Goal: Task Accomplishment & Management: Manage account settings

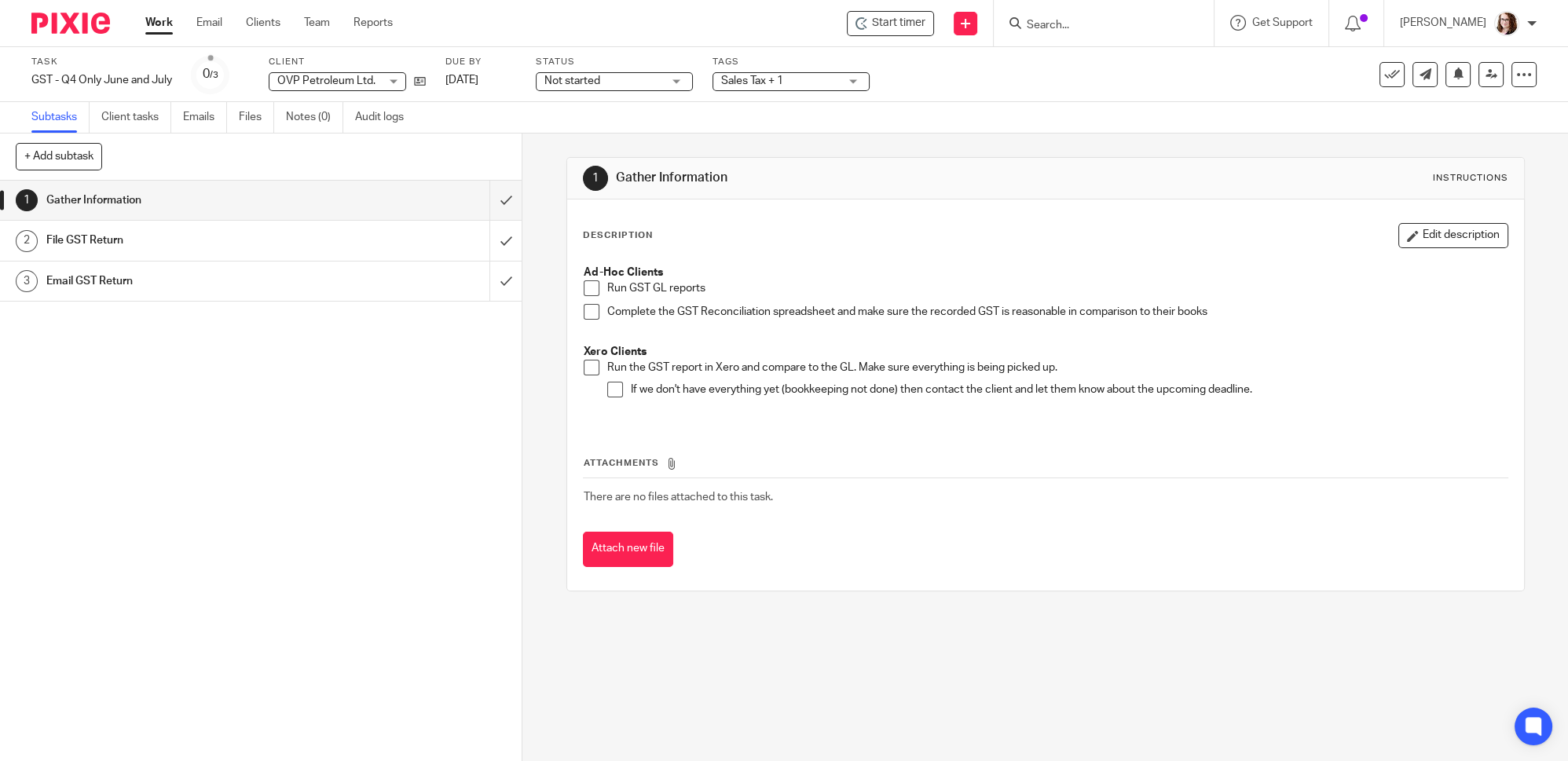
click at [157, 21] on link "Work" at bounding box center [159, 22] width 28 height 16
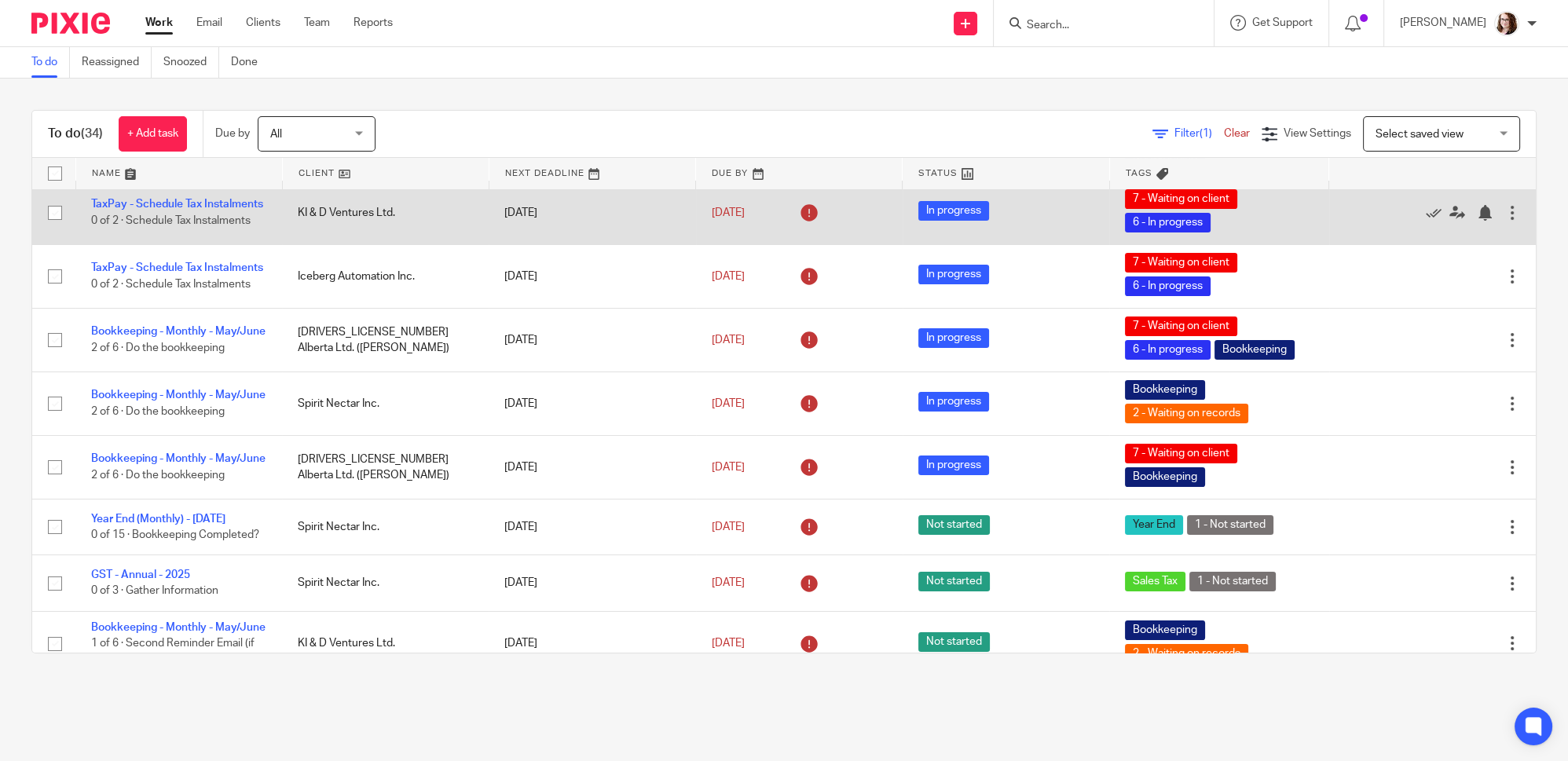
scroll to position [142, 0]
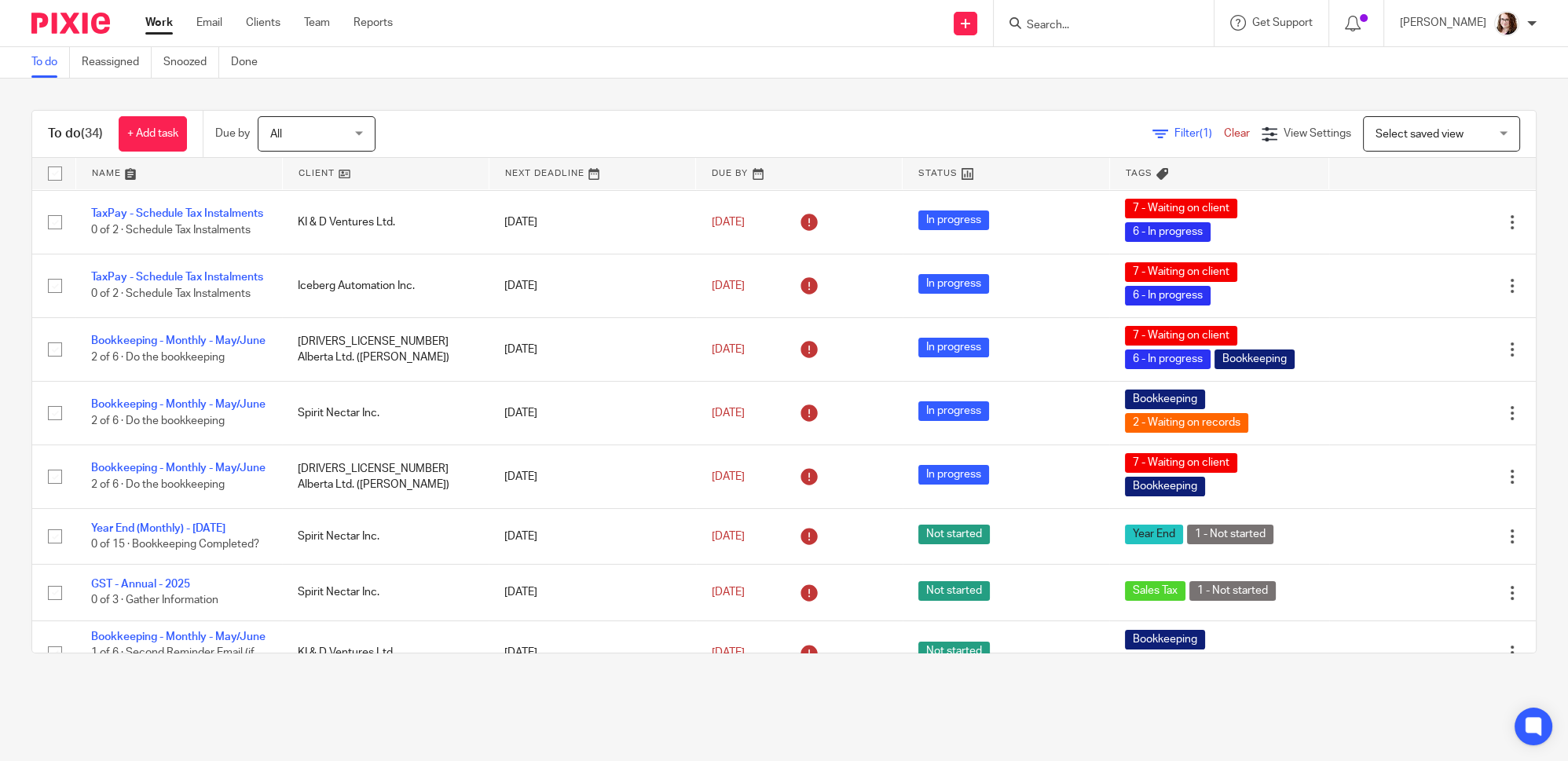
click at [339, 172] on link at bounding box center [385, 174] width 206 height 31
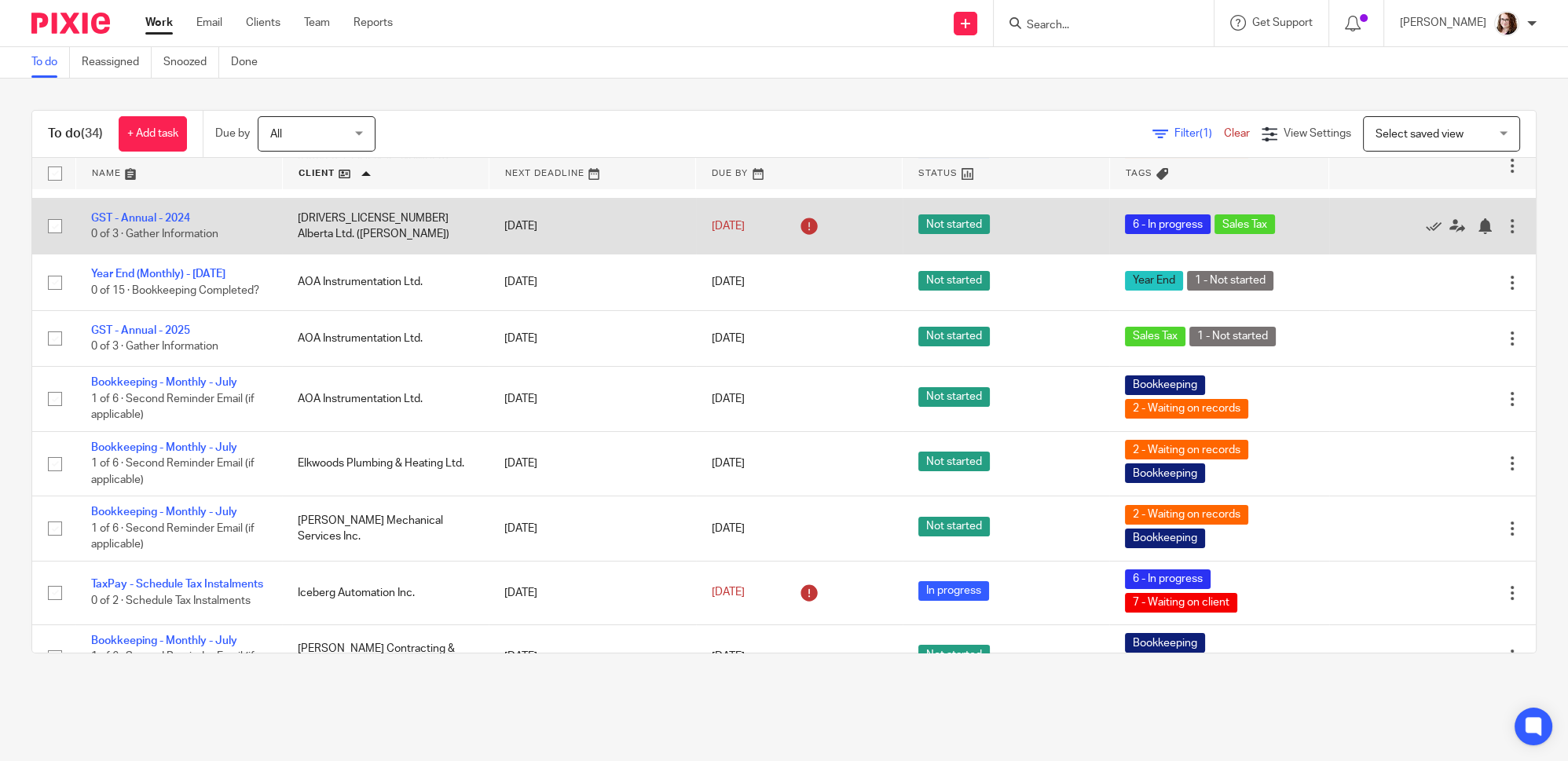
scroll to position [499, 0]
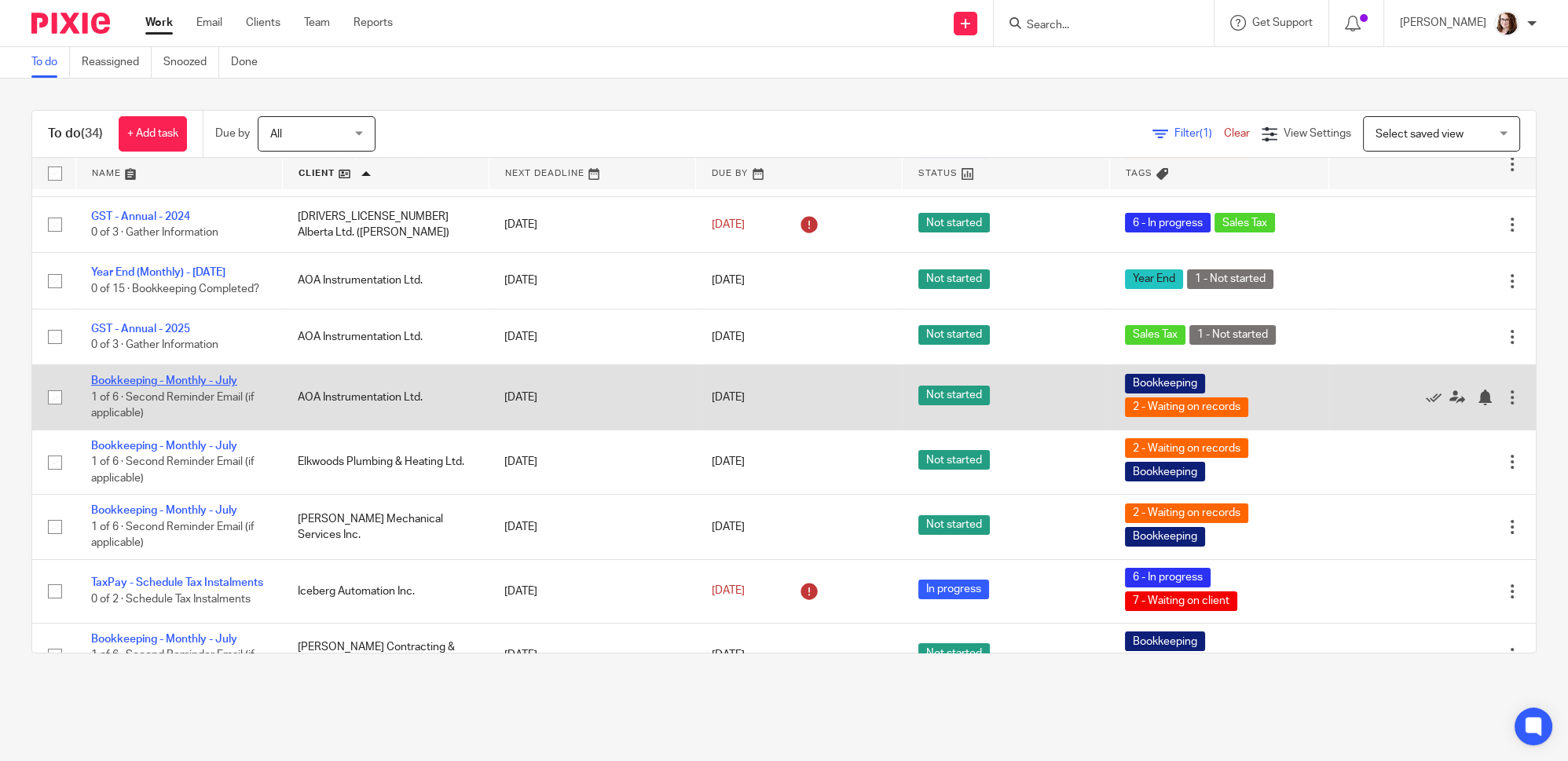
click at [169, 382] on link "Bookkeeping - Monthly - July" at bounding box center [164, 380] width 146 height 11
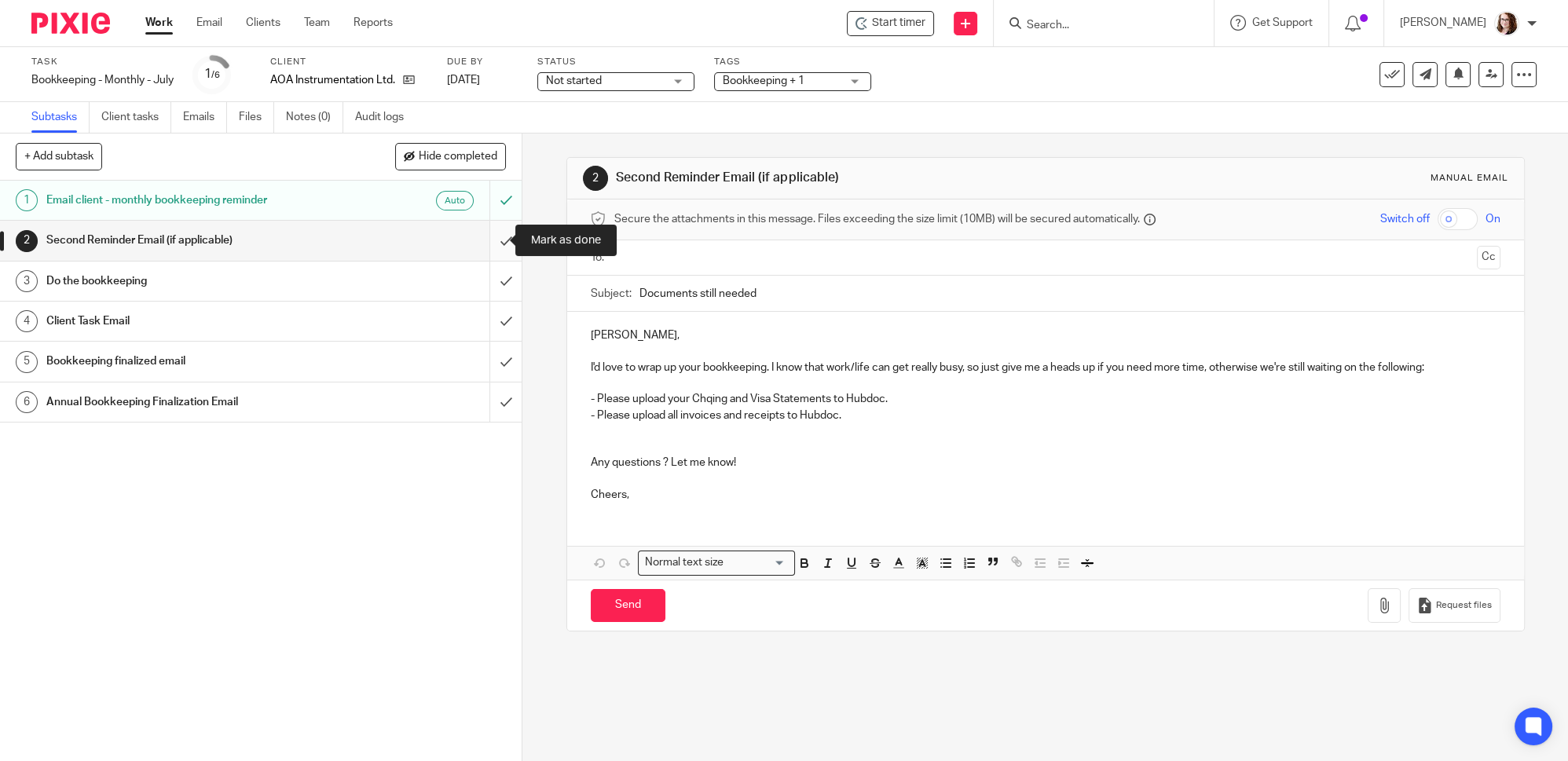
click at [495, 239] on input "submit" at bounding box center [261, 240] width 522 height 39
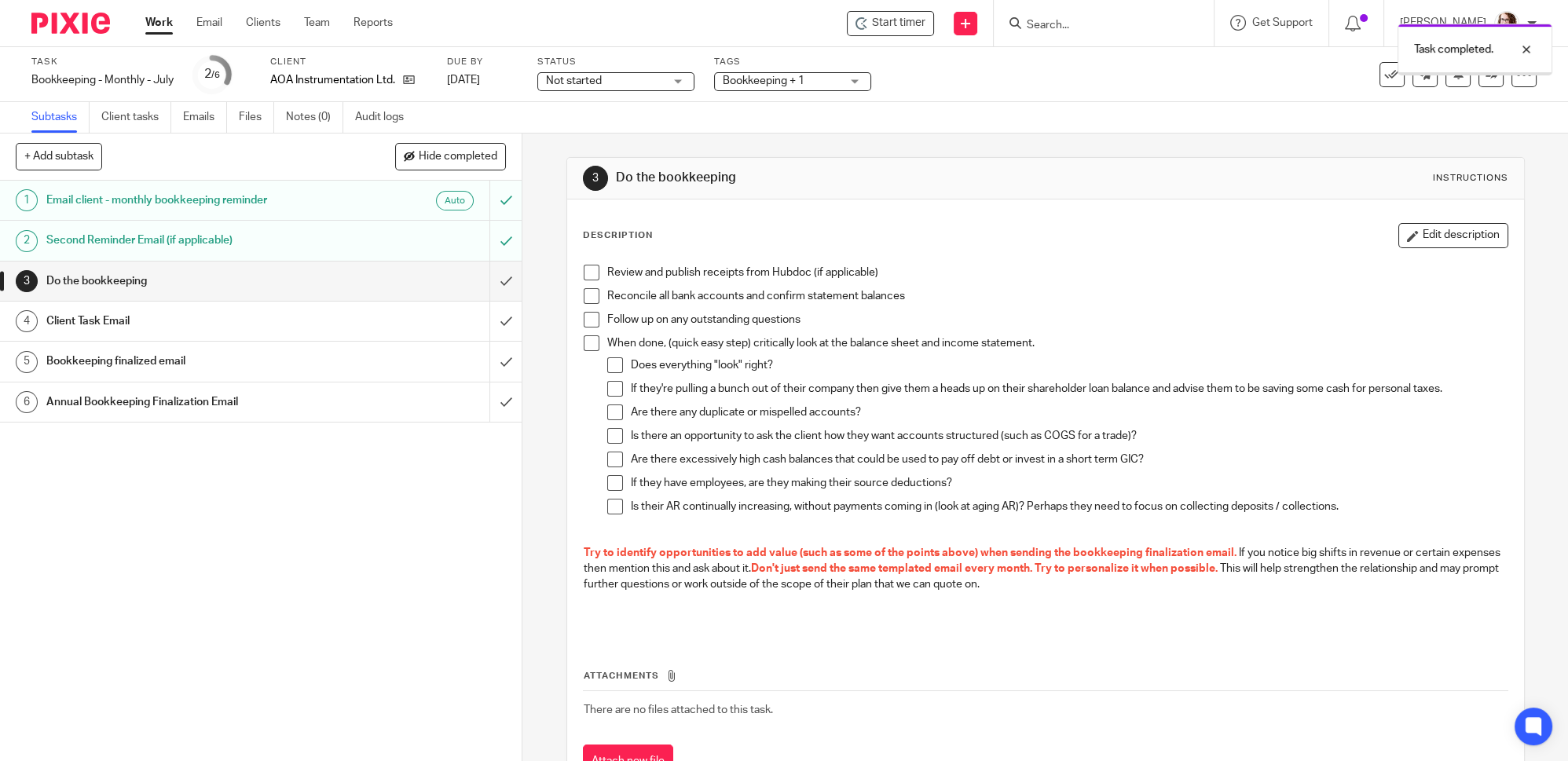
click at [486, 286] on input "submit" at bounding box center [261, 281] width 522 height 39
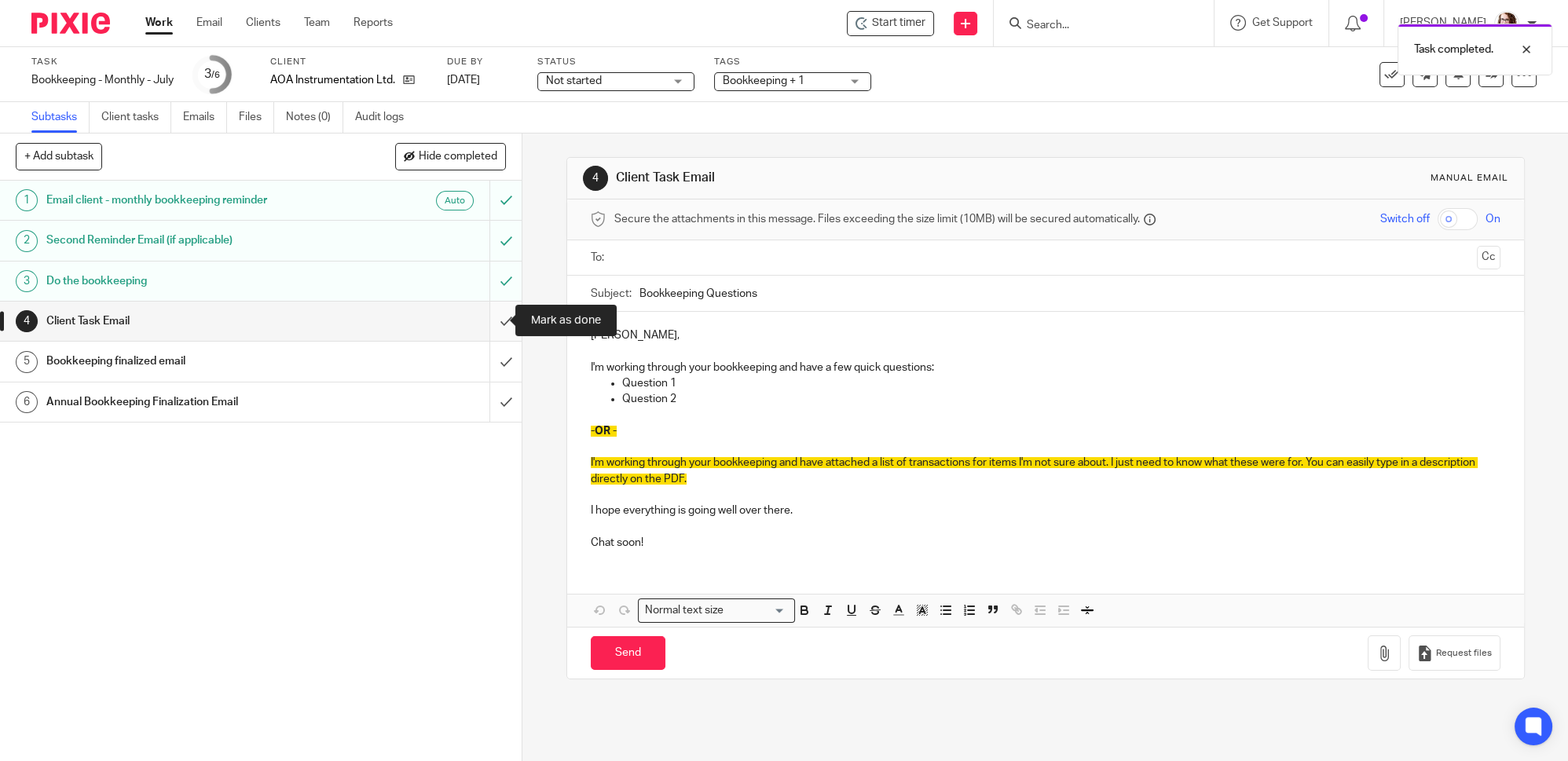
click at [495, 317] on input "submit" at bounding box center [261, 321] width 522 height 39
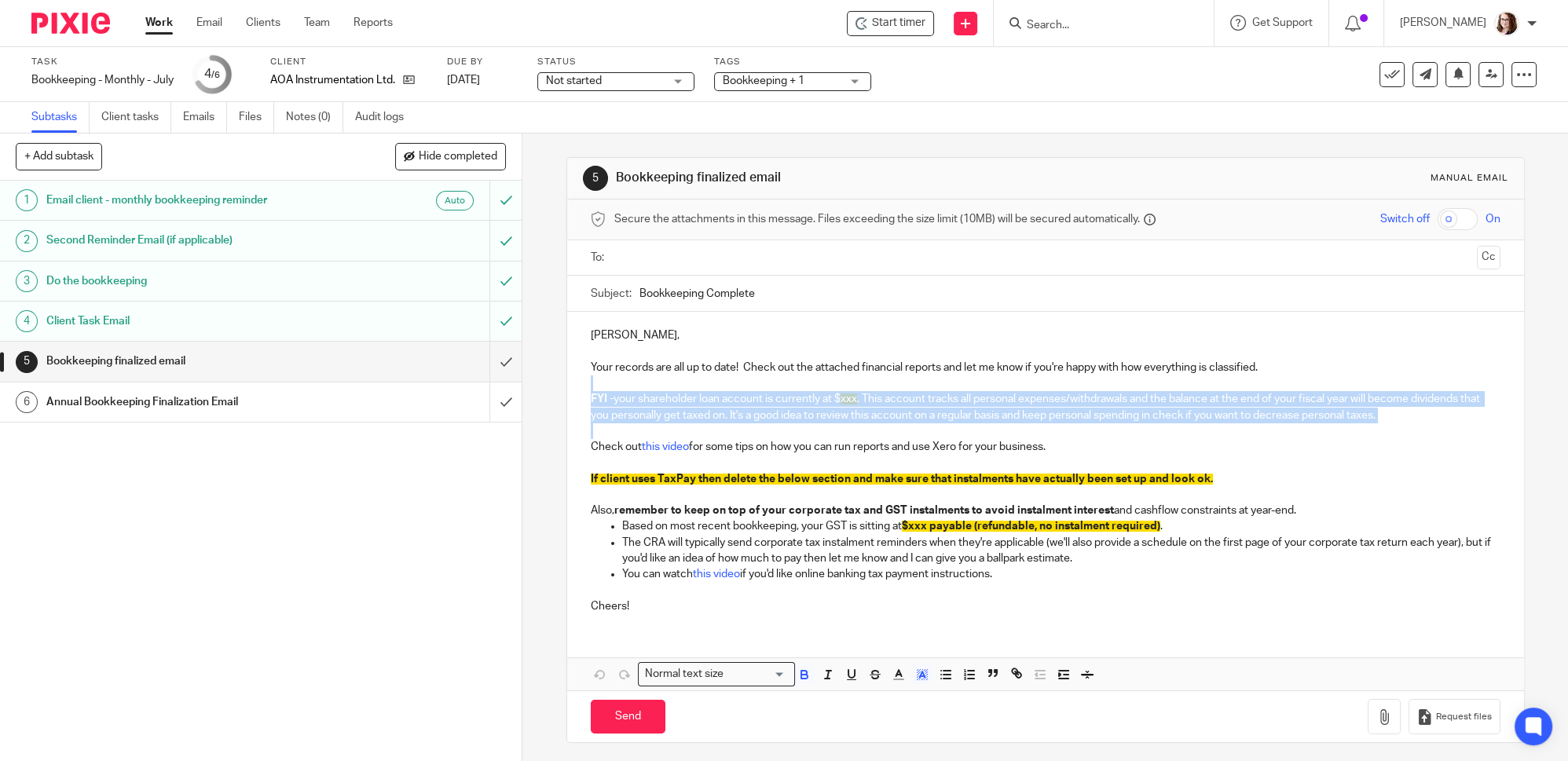
drag, startPoint x: 590, startPoint y: 432, endPoint x: 572, endPoint y: 385, distance: 50.3
click at [572, 385] on div "Jon, Your records are all up to date! Check out the attached financial reports …" at bounding box center [1046, 468] width 957 height 314
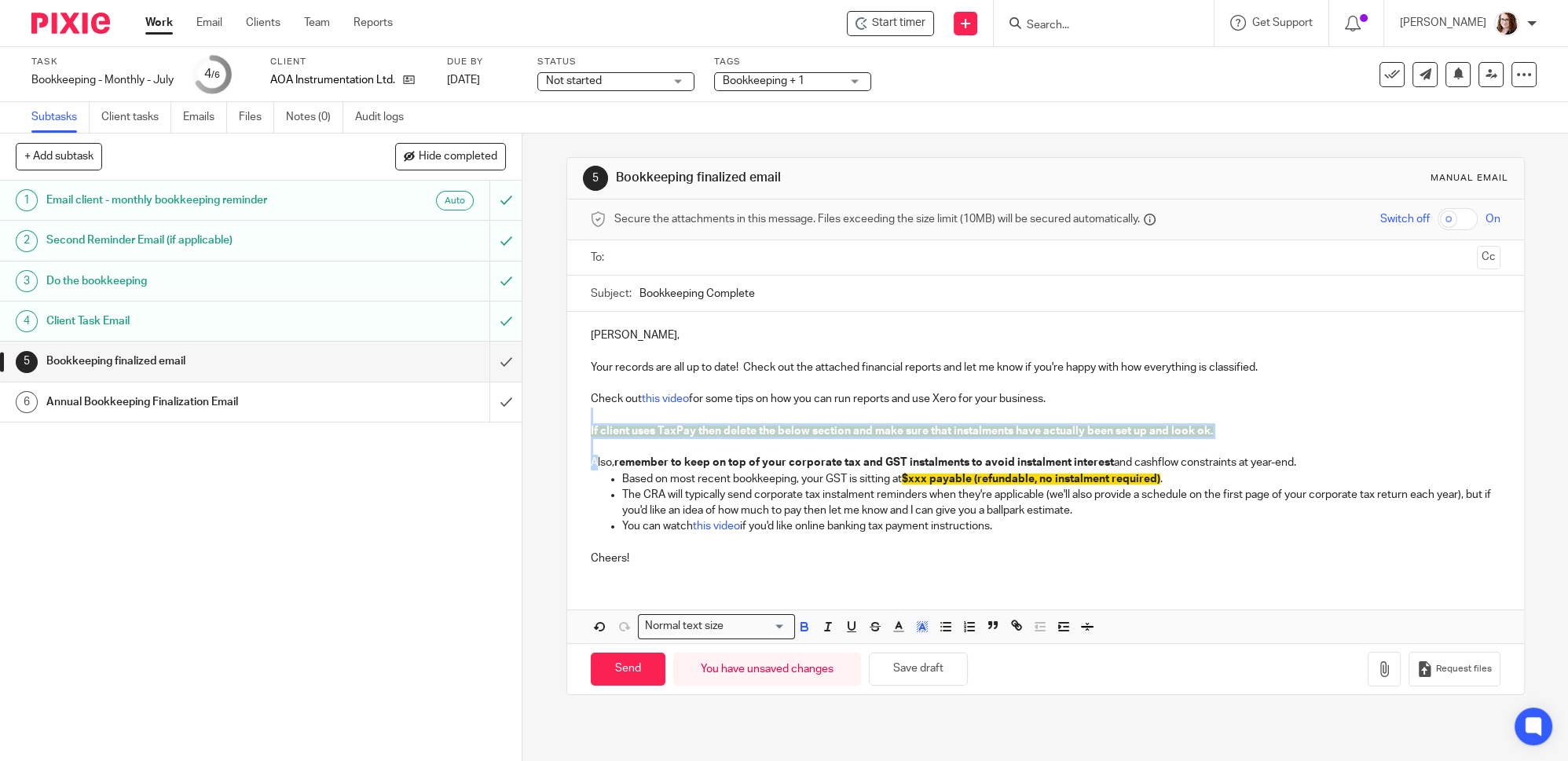
drag, startPoint x: 593, startPoint y: 454, endPoint x: 581, endPoint y: 417, distance: 38.9
click at [581, 417] on div "Jon, Your records are all up to date! Check out the attached financial reports …" at bounding box center [1046, 444] width 957 height 267
click at [601, 443] on p at bounding box center [1045, 447] width 909 height 16
click at [598, 452] on p at bounding box center [1045, 447] width 909 height 16
drag, startPoint x: 593, startPoint y: 449, endPoint x: 580, endPoint y: 415, distance: 36.4
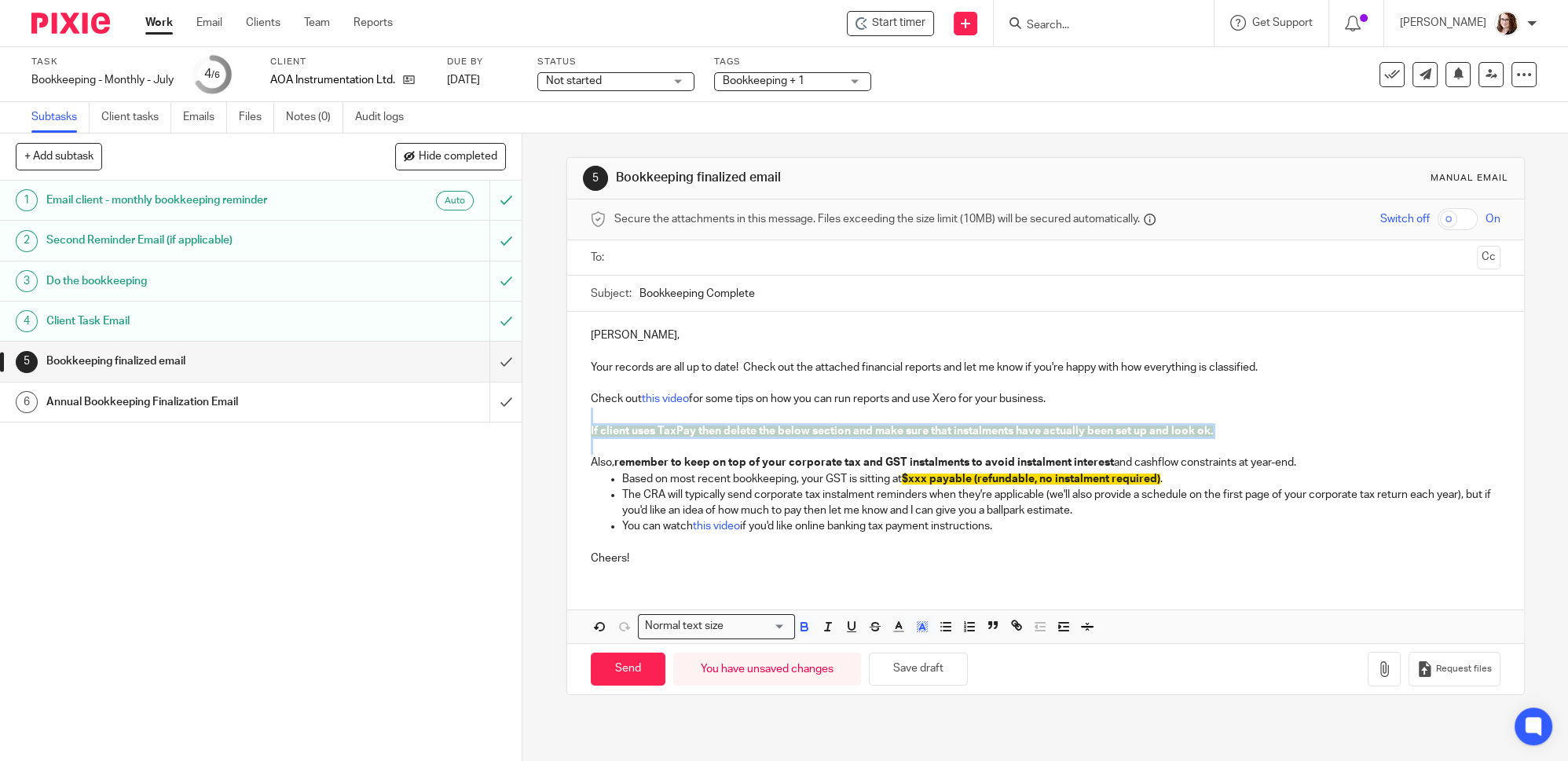
click at [580, 415] on div "Jon, Your records are all up to date! Check out the attached financial reports …" at bounding box center [1046, 444] width 957 height 267
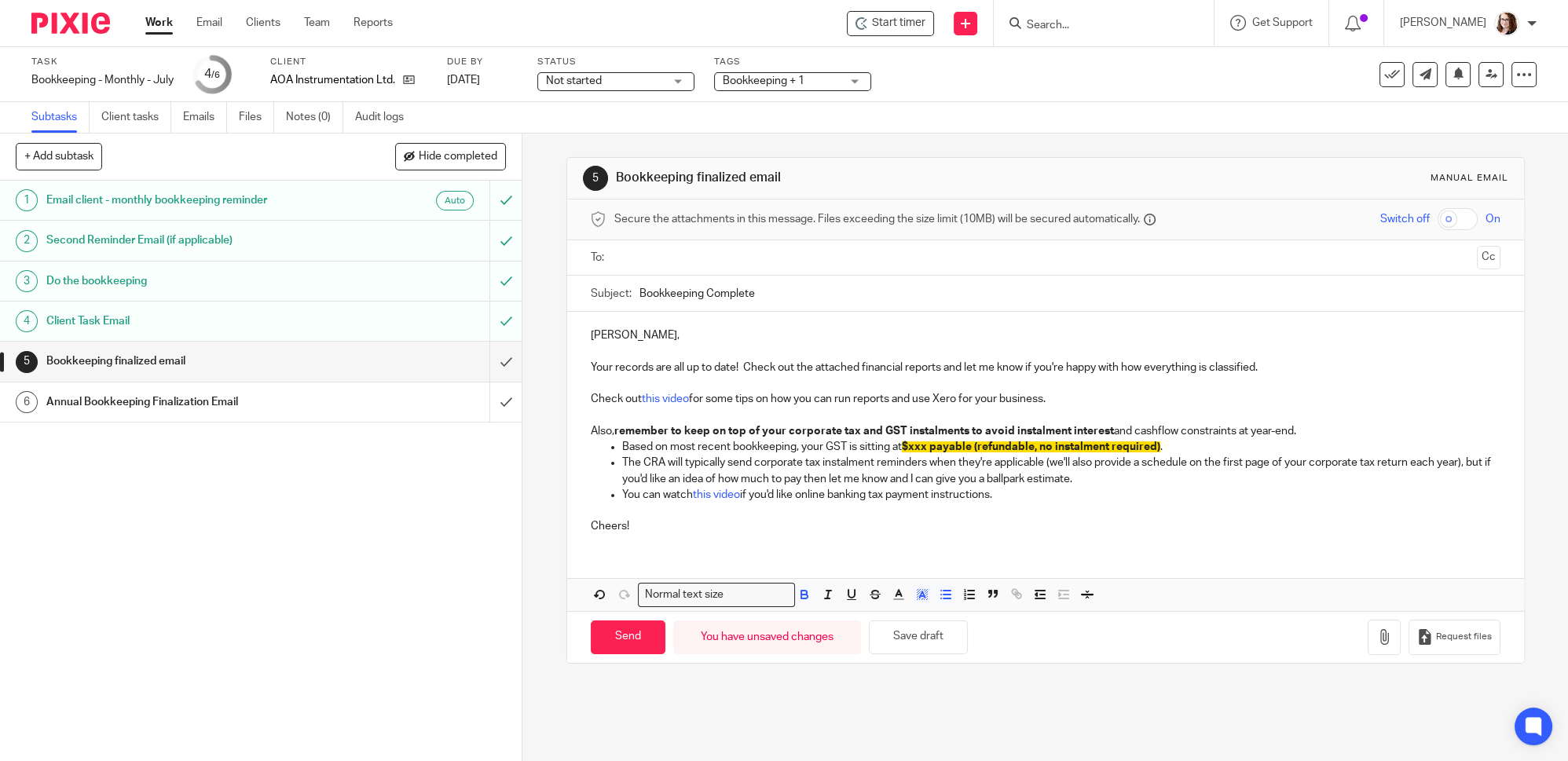
click at [906, 444] on span "$xxx payable (refundable, no instalment required)" at bounding box center [1031, 446] width 258 height 11
click at [640, 292] on input "Bookkeeping Complete" at bounding box center [1070, 293] width 861 height 35
click at [634, 289] on div "Subject: Bookkeeping Complete" at bounding box center [1045, 293] width 909 height 35
click at [640, 295] on input "Bookkeeping Complete" at bounding box center [1070, 293] width 861 height 35
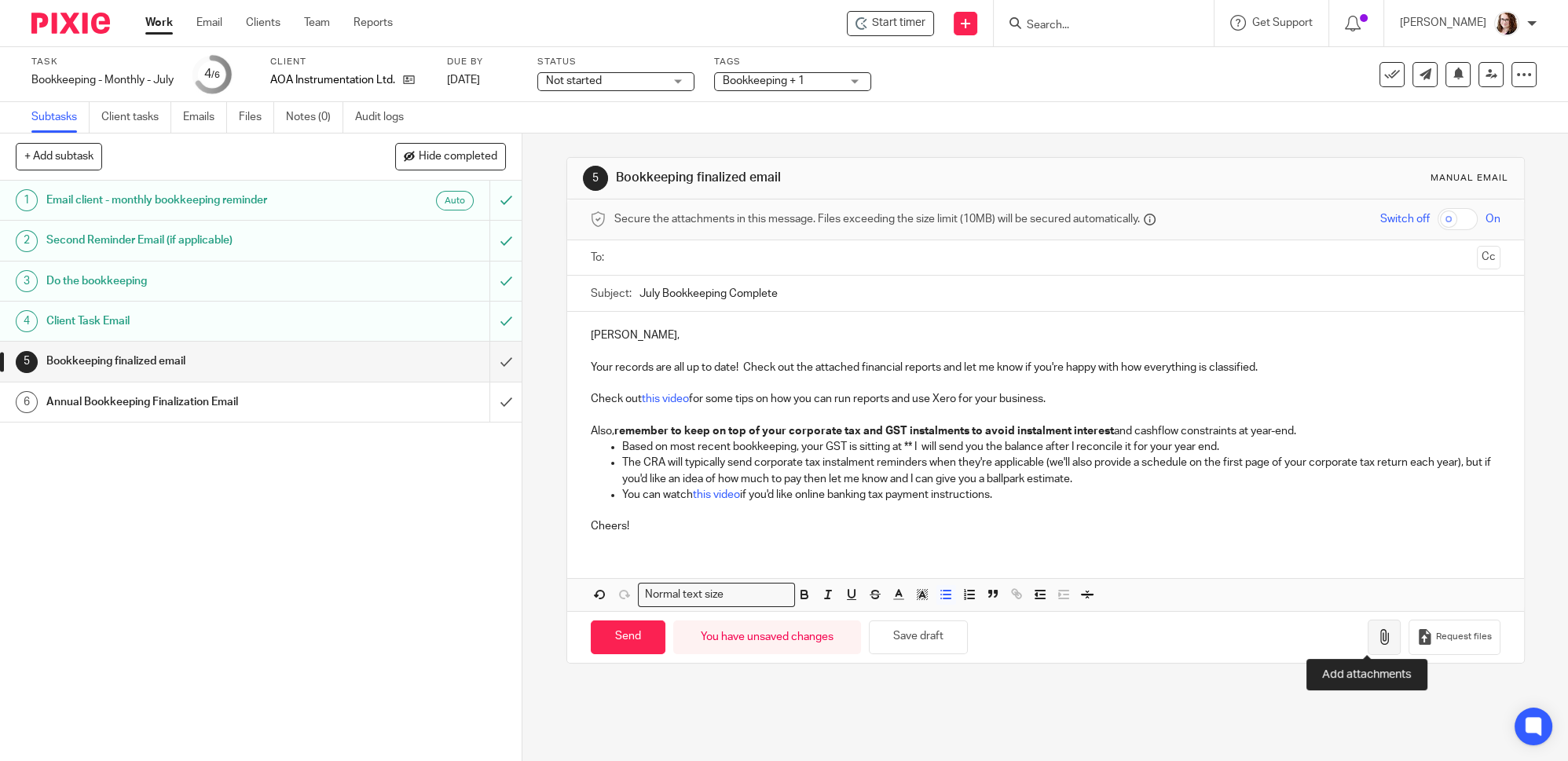
type input "July Bookkeeping Complete"
click at [1377, 636] on icon "button" at bounding box center [1384, 636] width 16 height 16
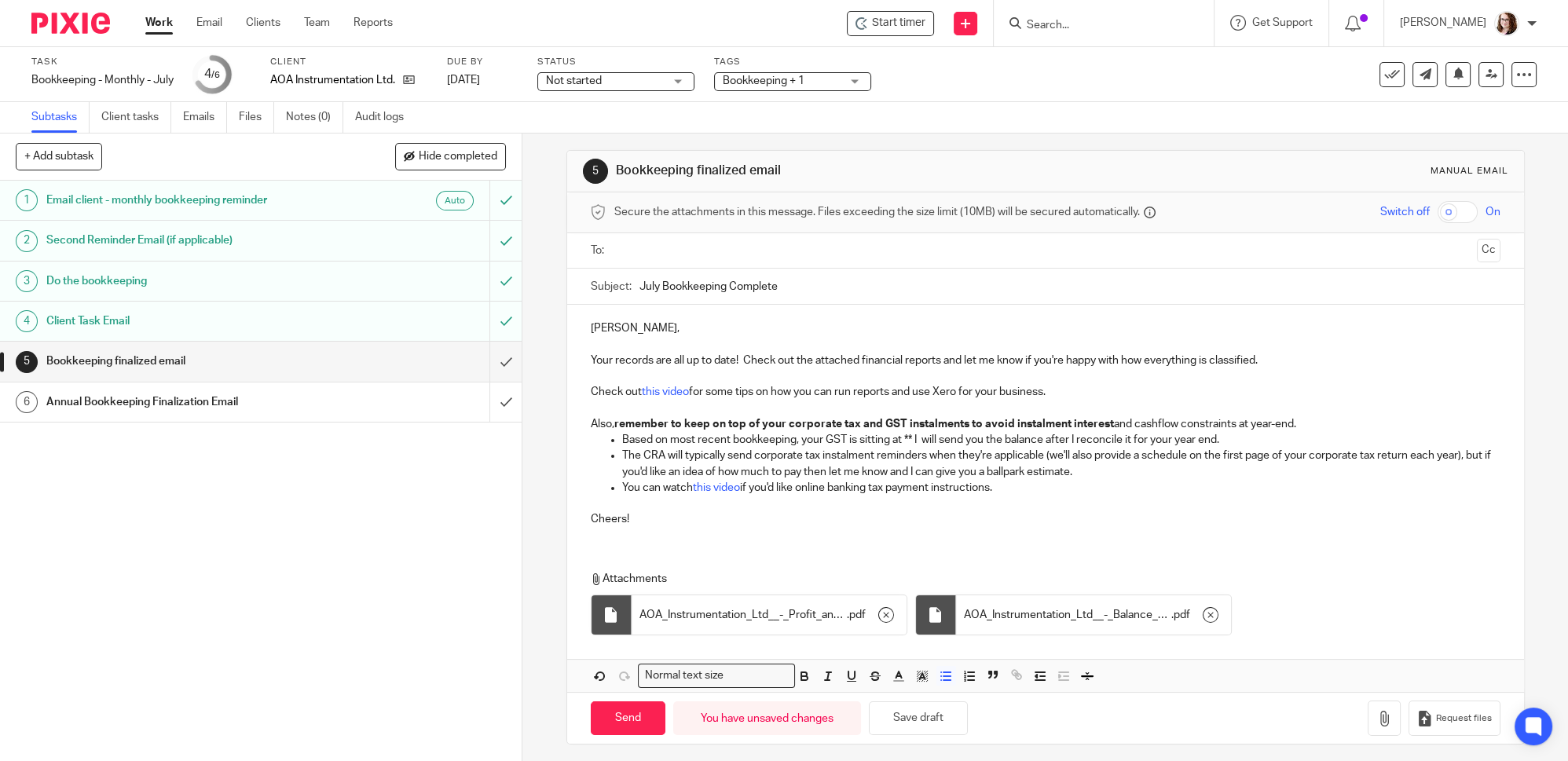
scroll to position [9, 0]
click at [928, 722] on button "Save draft" at bounding box center [918, 716] width 99 height 34
click at [640, 251] on input "text" at bounding box center [1045, 248] width 850 height 18
click at [625, 718] on input "Send" at bounding box center [627, 719] width 75 height 34
type input "Sent"
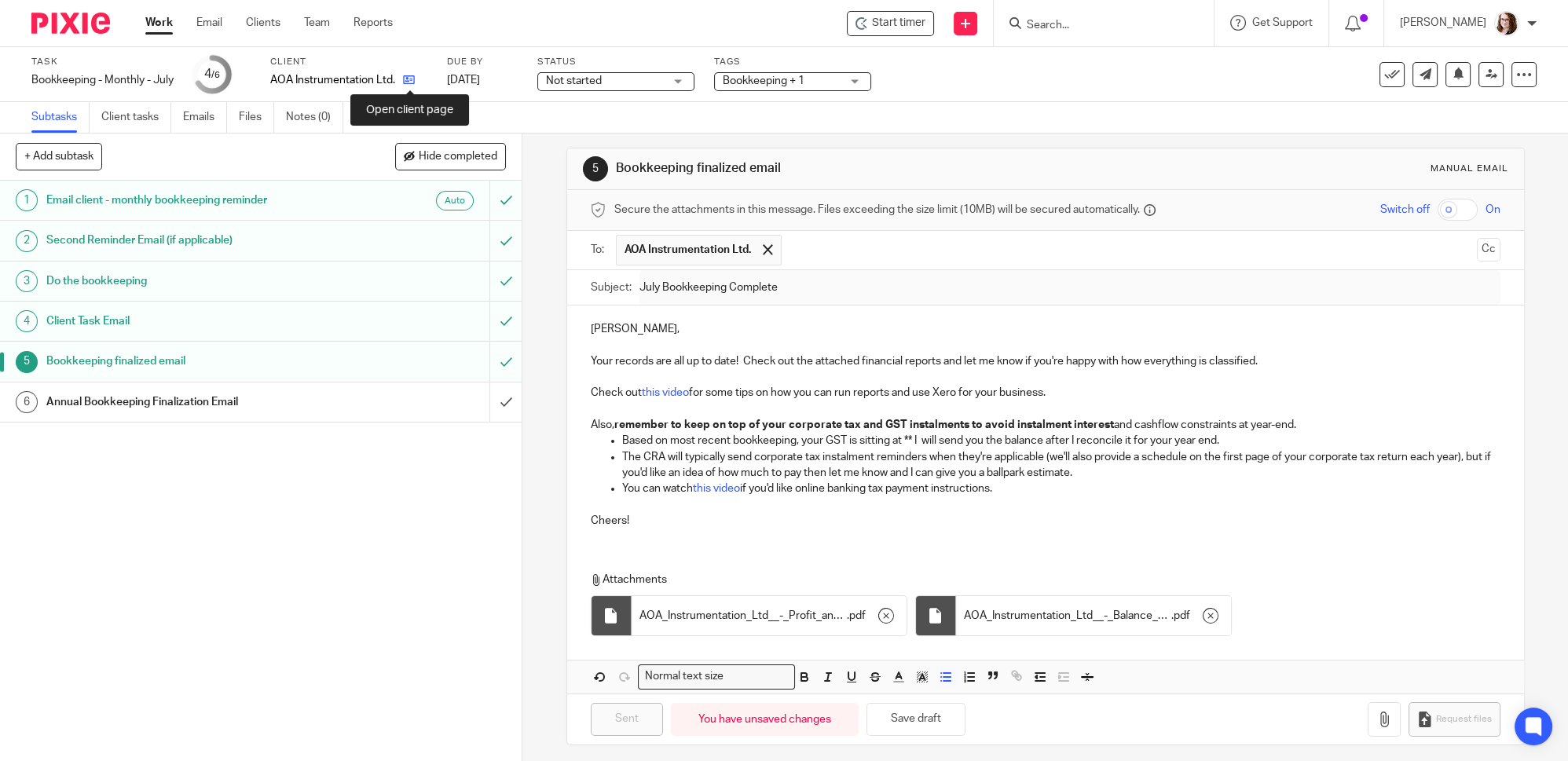
click at [411, 82] on icon at bounding box center [408, 80] width 11 height 11
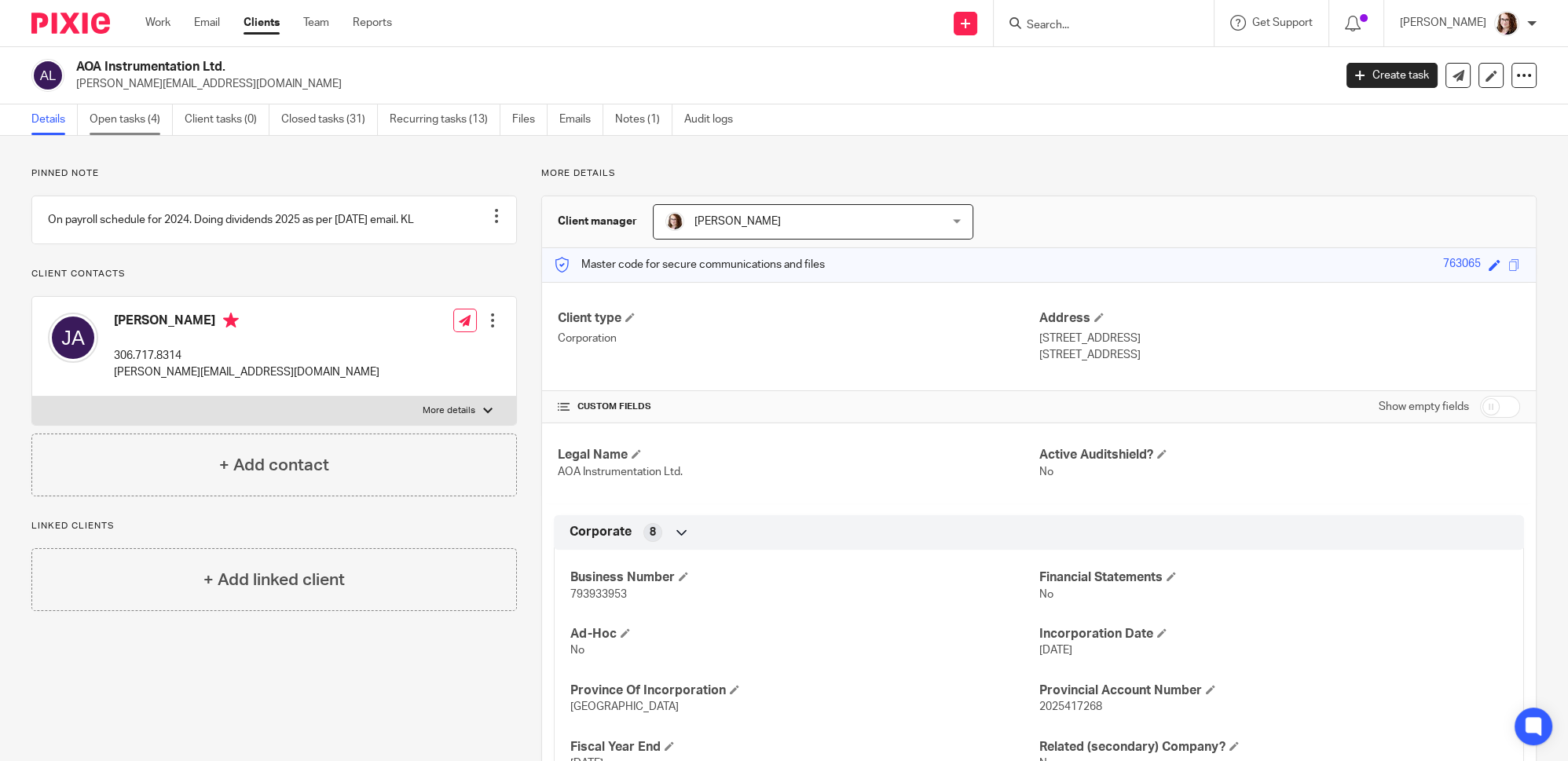
click at [107, 112] on link "Open tasks (4)" at bounding box center [131, 119] width 84 height 30
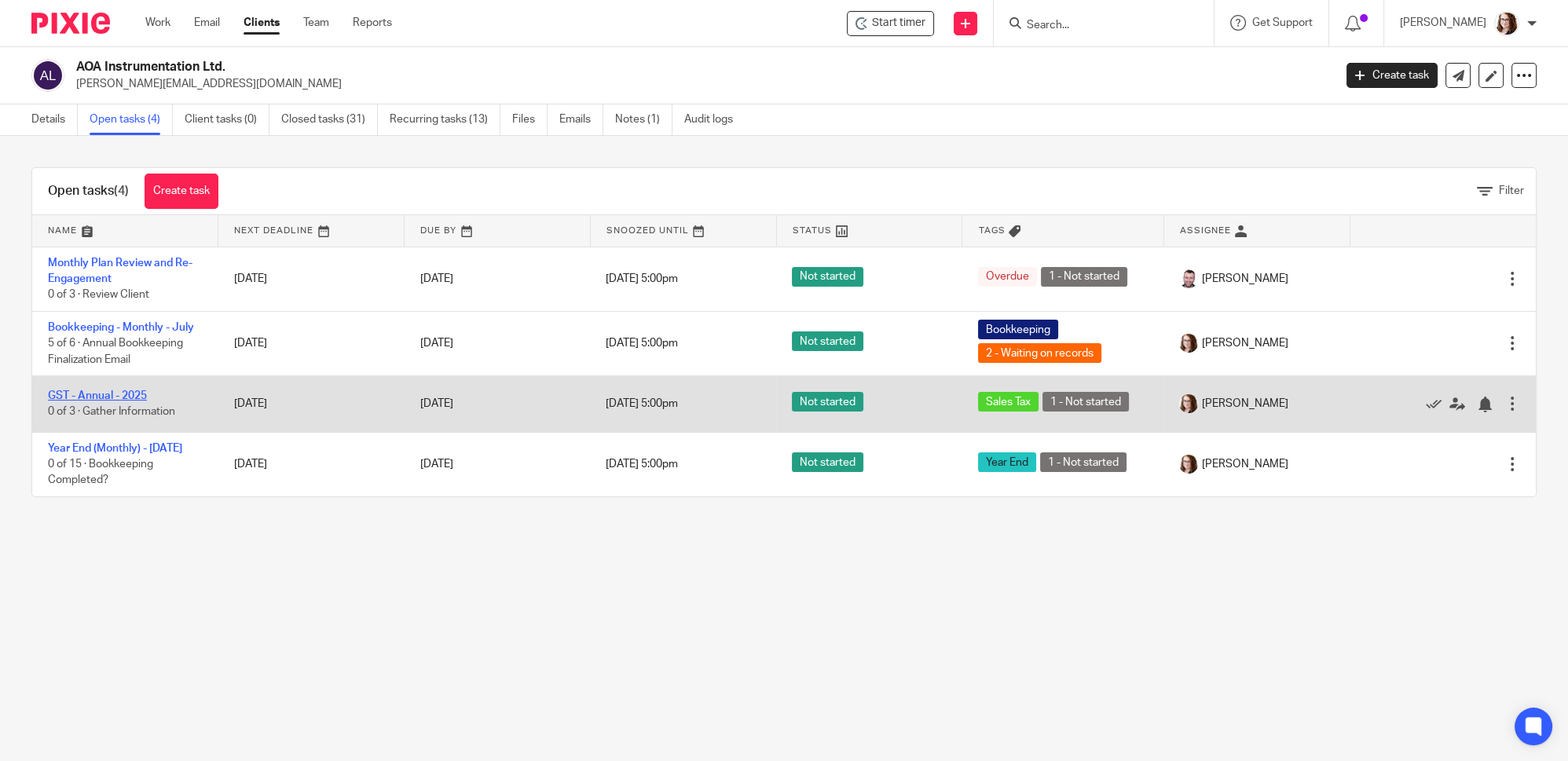
click at [116, 394] on link "GST - Annual - 2025" at bounding box center [97, 395] width 99 height 11
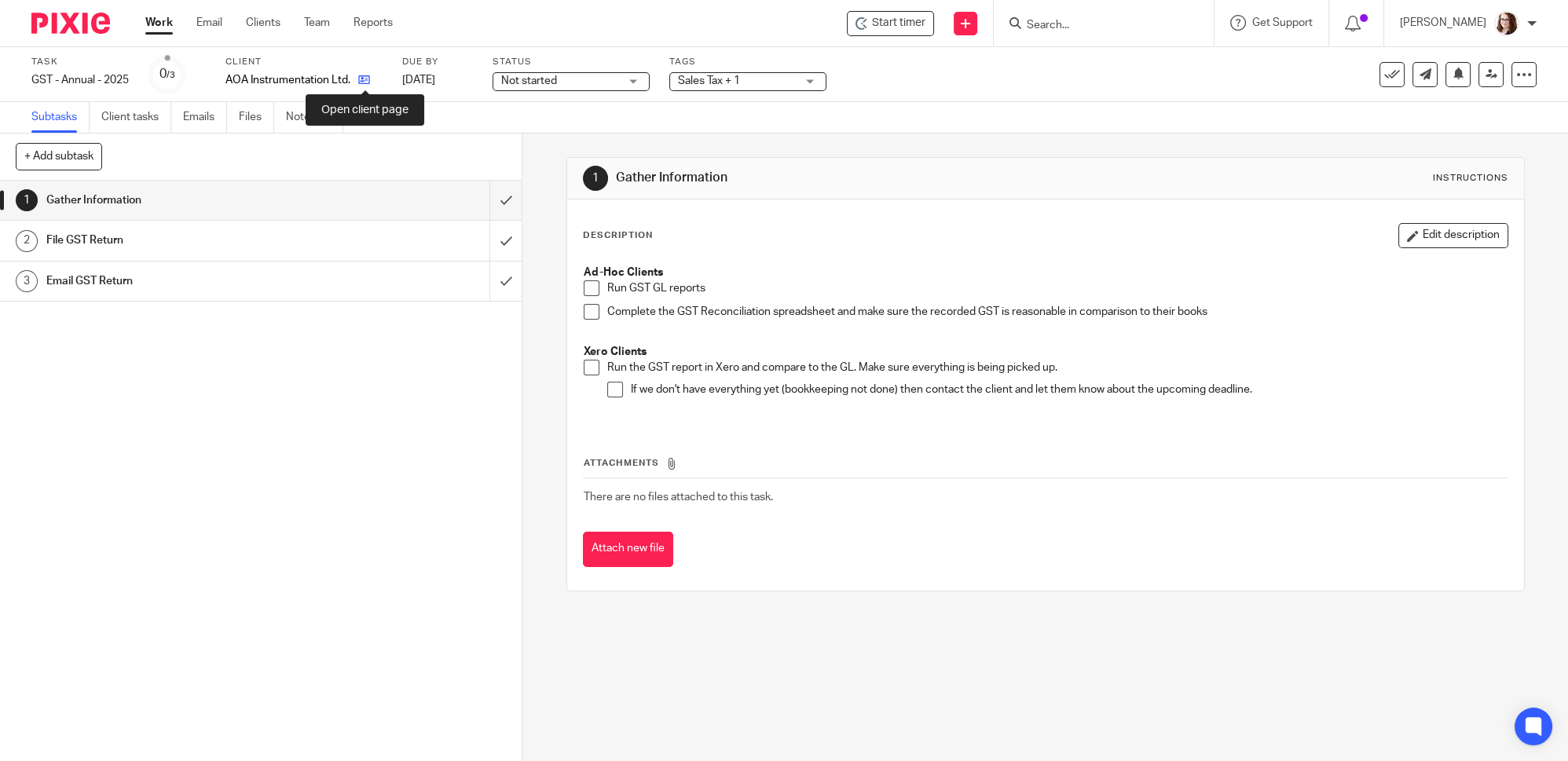
click at [369, 77] on icon at bounding box center [364, 80] width 11 height 11
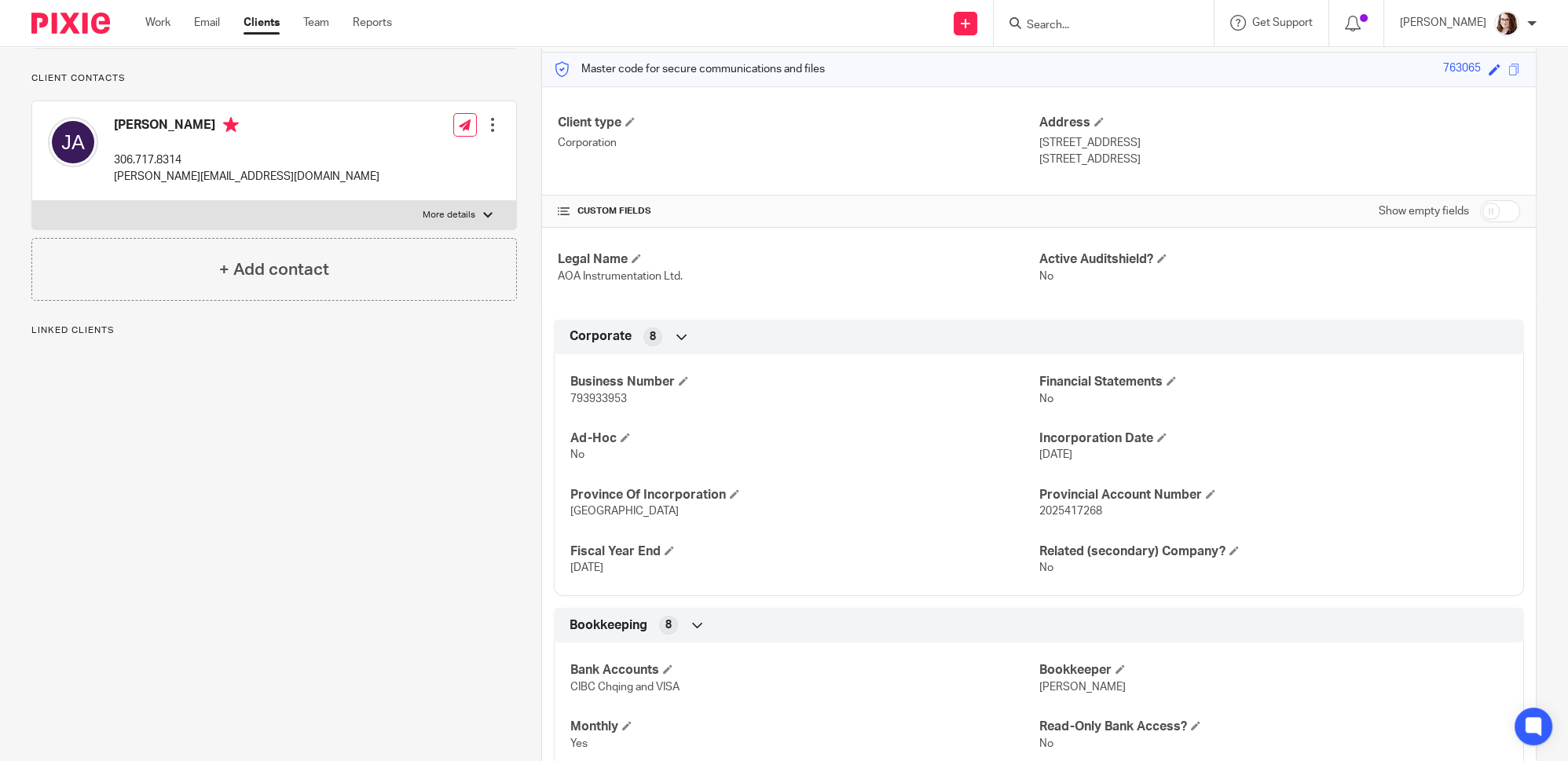
scroll to position [142, 0]
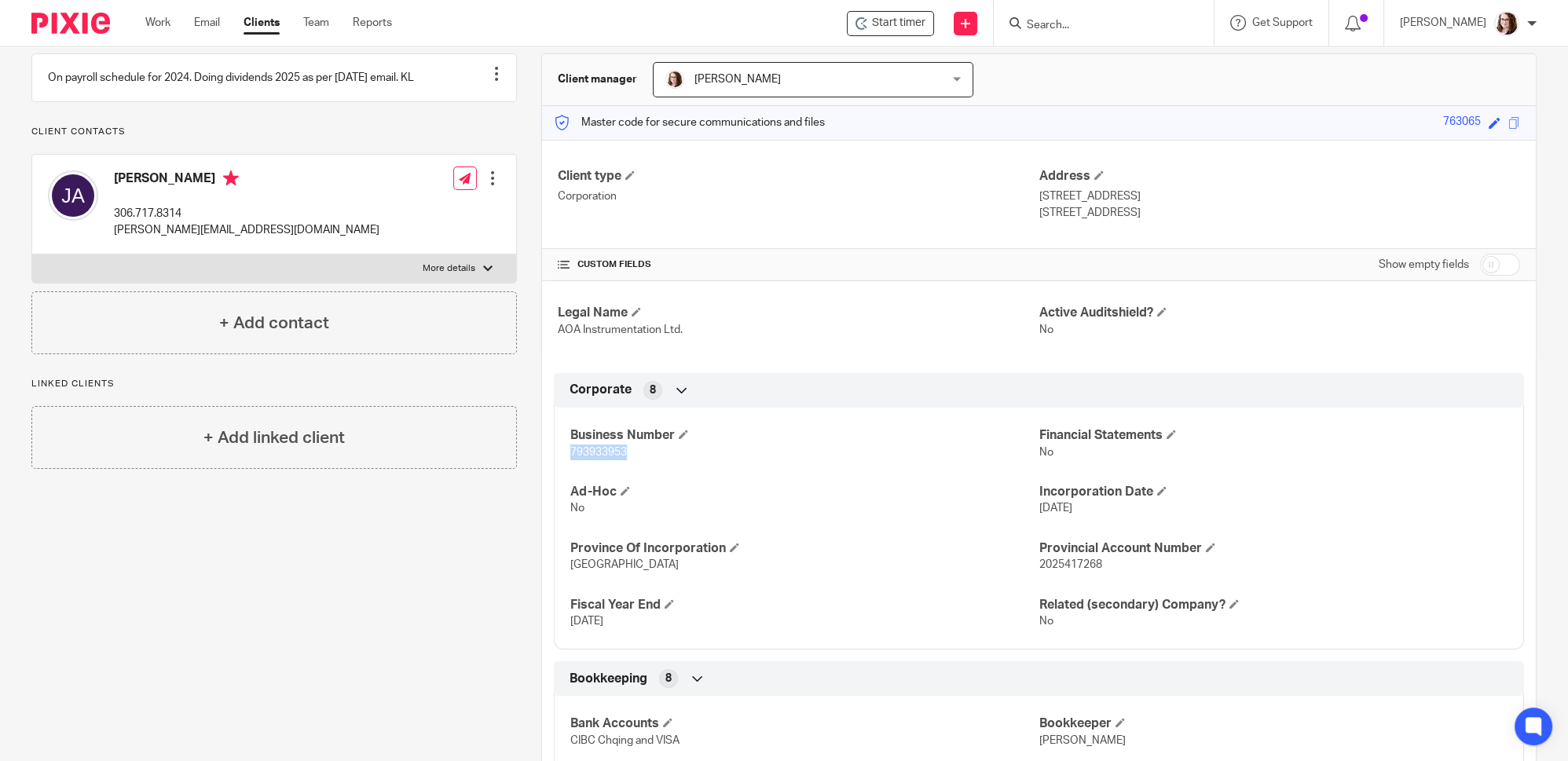
drag, startPoint x: 626, startPoint y: 456, endPoint x: 568, endPoint y: 449, distance: 58.4
click at [563, 444] on div "Business Number 793933953 Financial Statements No Ad-Hoc No Incorporation Date …" at bounding box center [1038, 522] width 970 height 253
copy span "793933953"
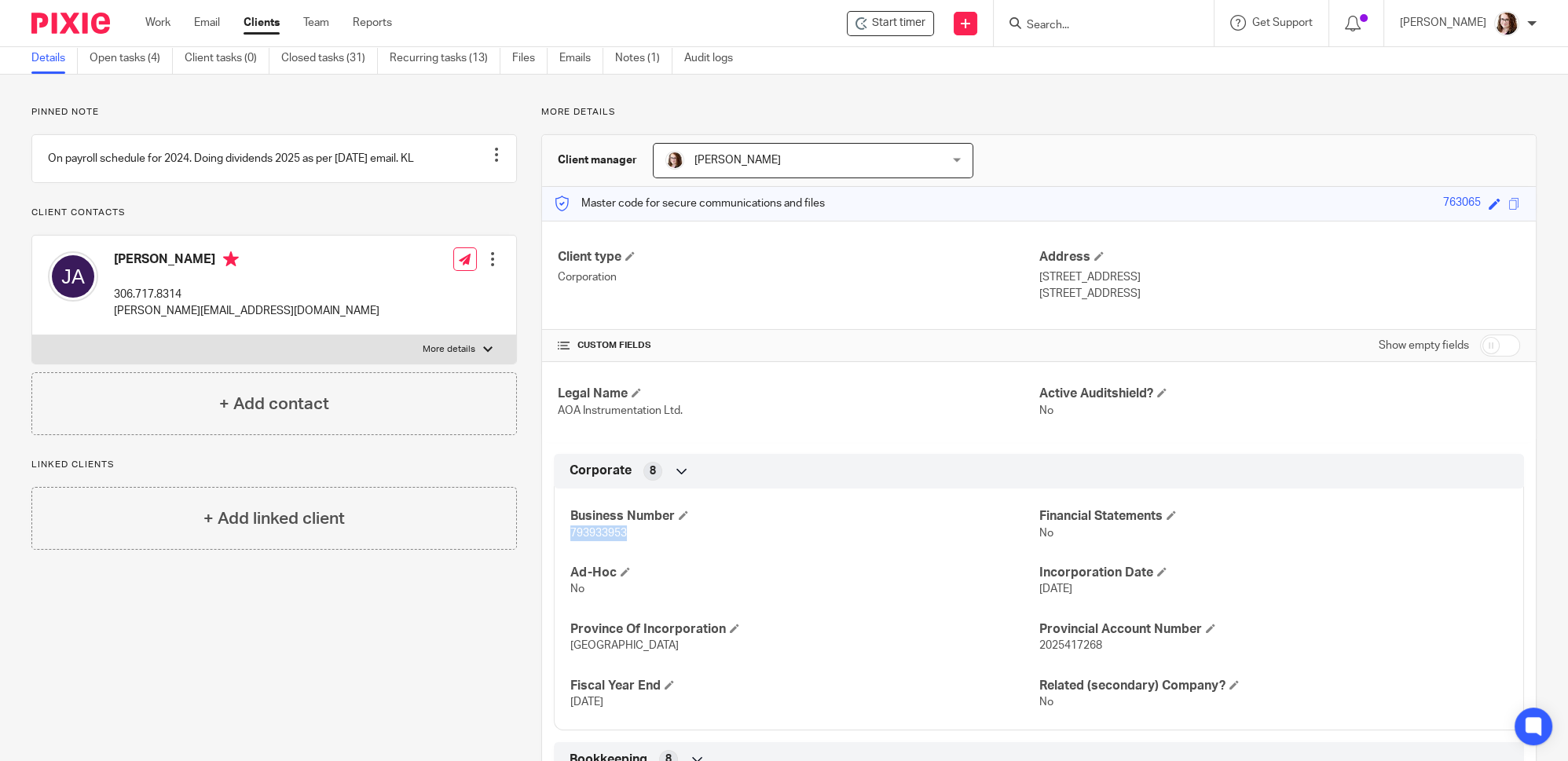
scroll to position [0, 0]
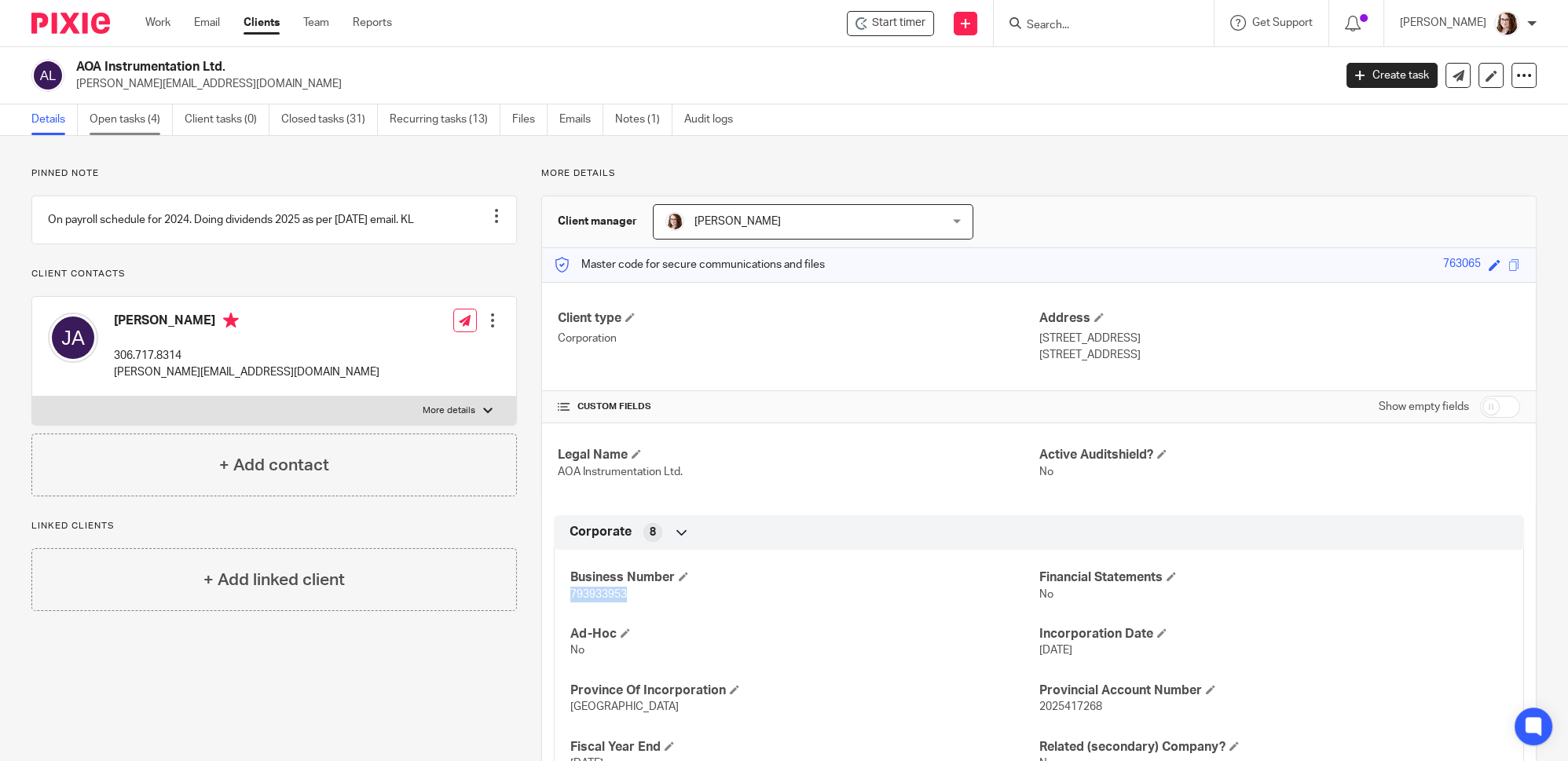
click at [130, 112] on link "Open tasks (4)" at bounding box center [131, 119] width 84 height 30
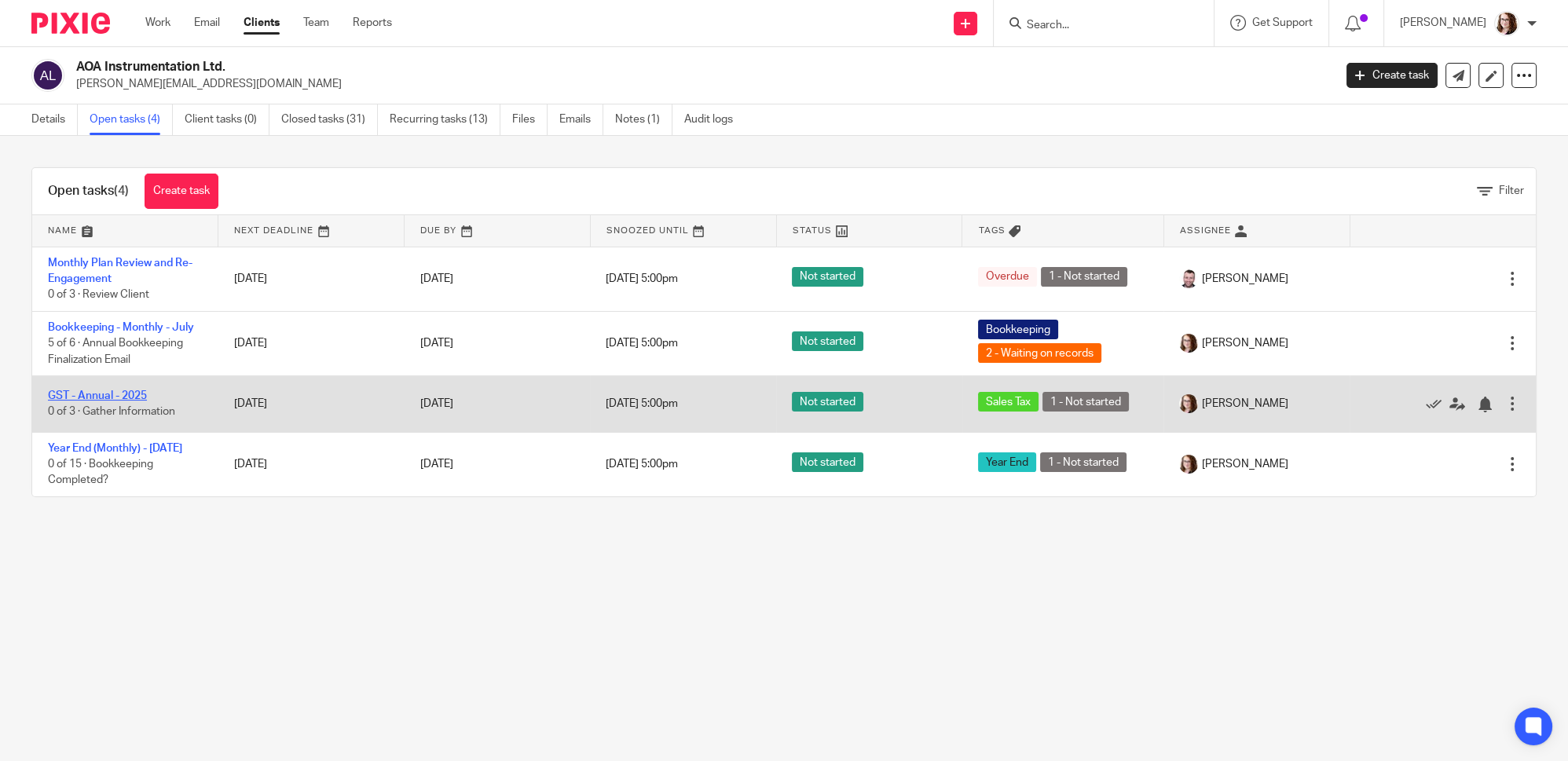
click at [111, 395] on link "GST - Annual - 2025" at bounding box center [97, 395] width 99 height 11
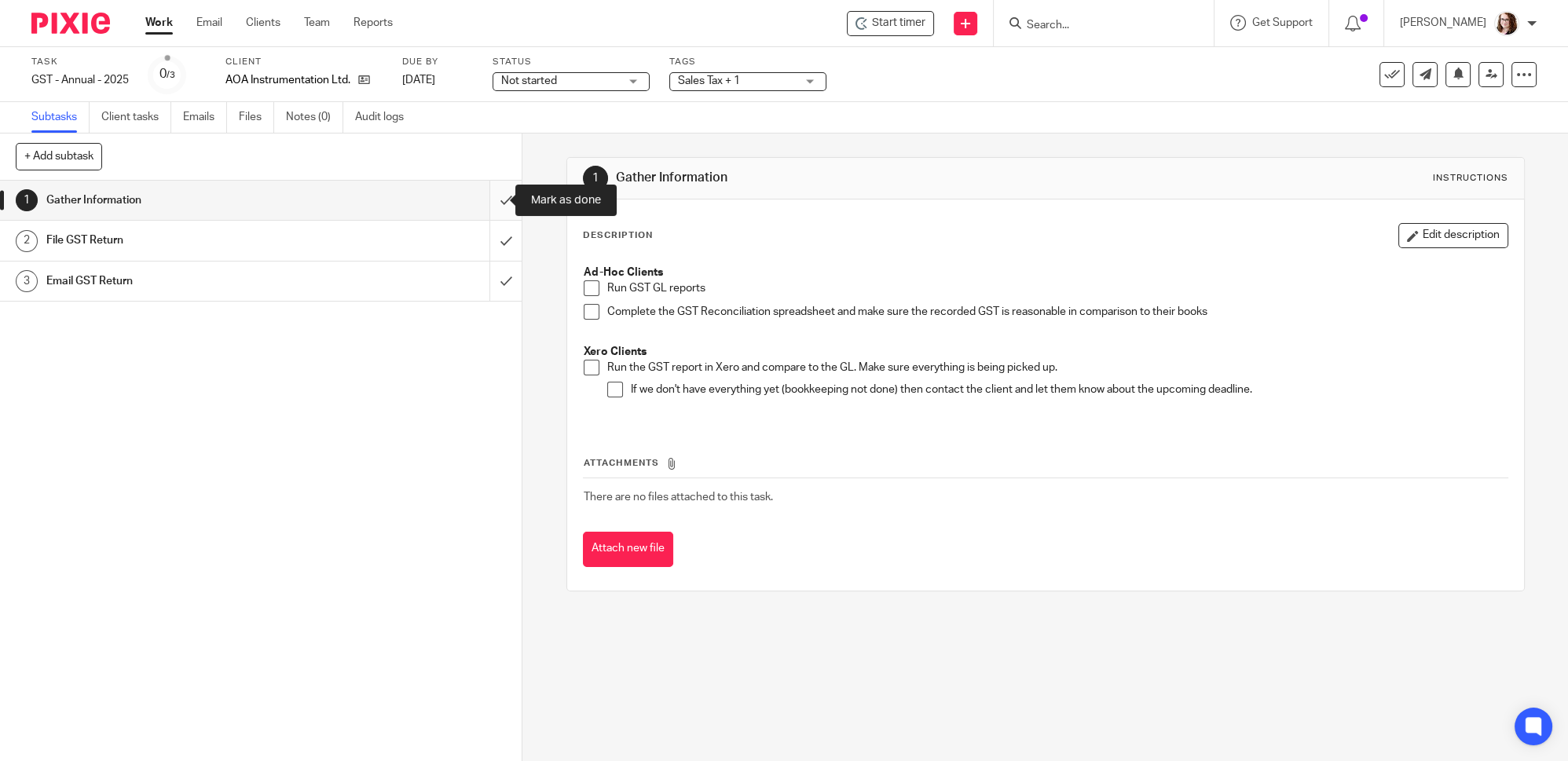
click at [495, 198] on input "submit" at bounding box center [261, 200] width 522 height 39
click at [734, 65] on label "Tags" at bounding box center [748, 62] width 157 height 12
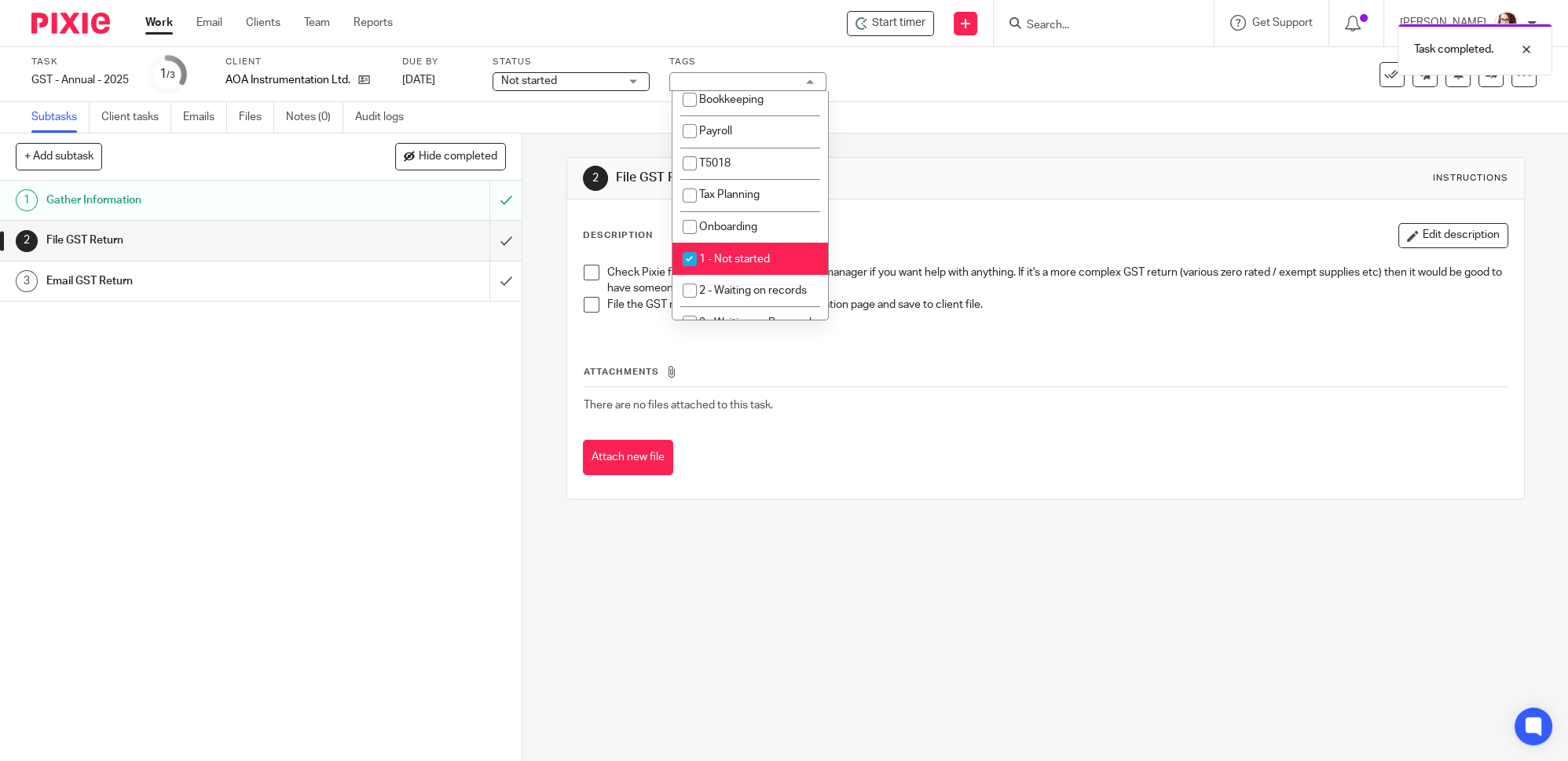
scroll to position [285, 0]
click at [762, 231] on span "1 - Not started" at bounding box center [735, 236] width 71 height 11
checkbox input "false"
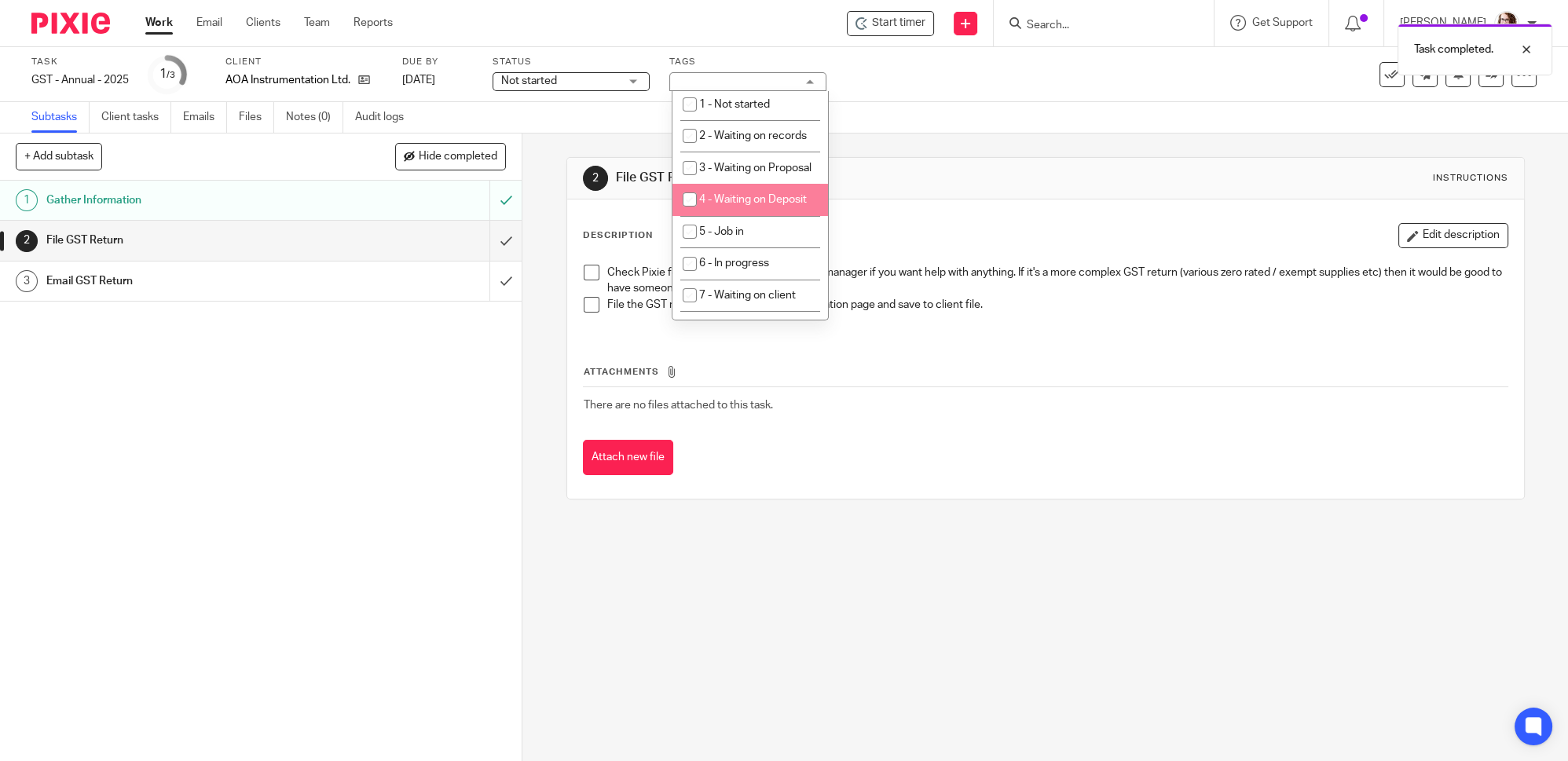
scroll to position [428, 0]
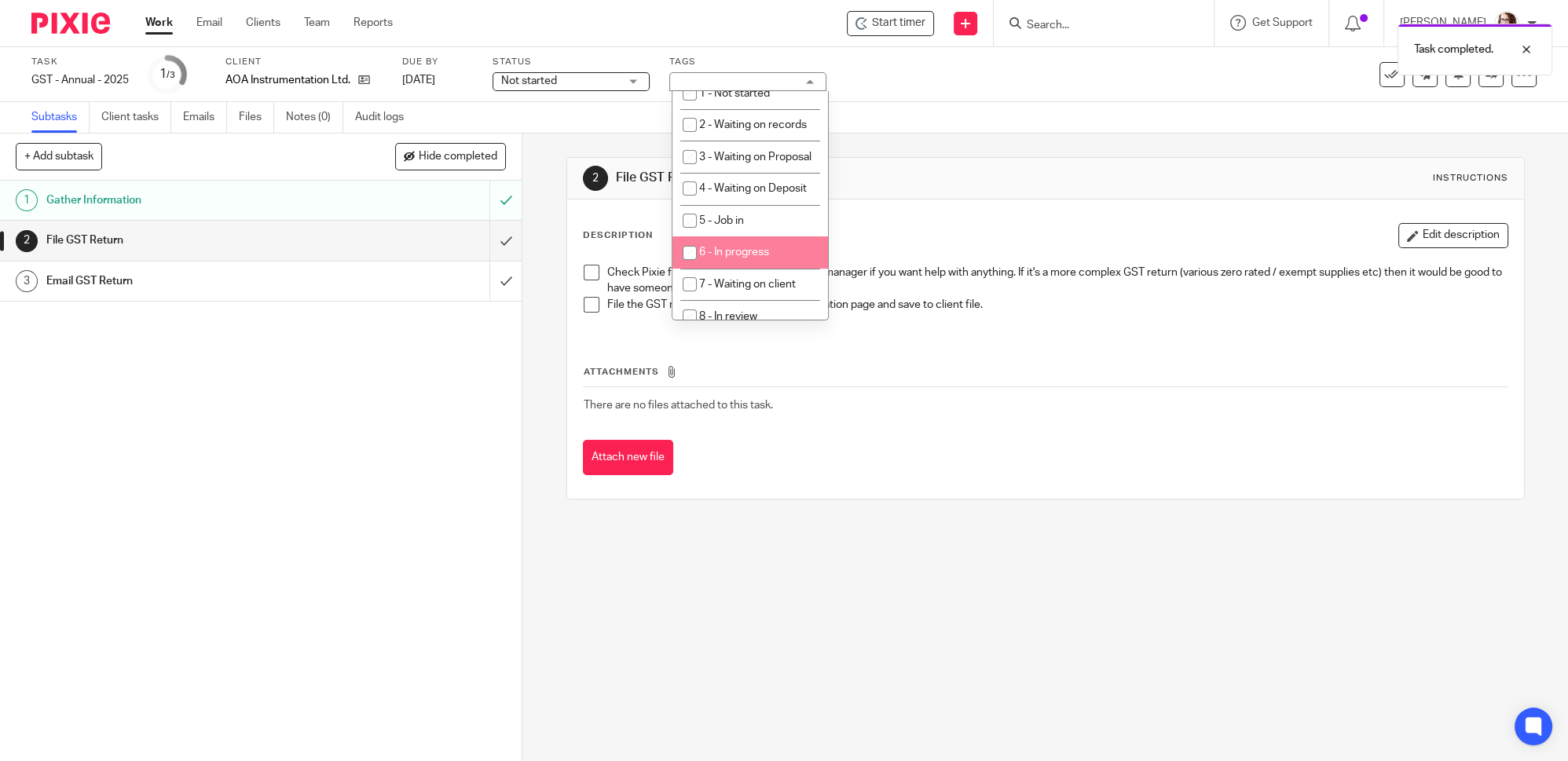
click at [755, 257] on span "6 - In progress" at bounding box center [734, 252] width 70 height 11
checkbox input "true"
click at [911, 98] on div "Task GST - Annual - 2025 Save GST - Annual - 2025 1 /3 Client AOA Instrumentati…" at bounding box center [784, 74] width 1568 height 55
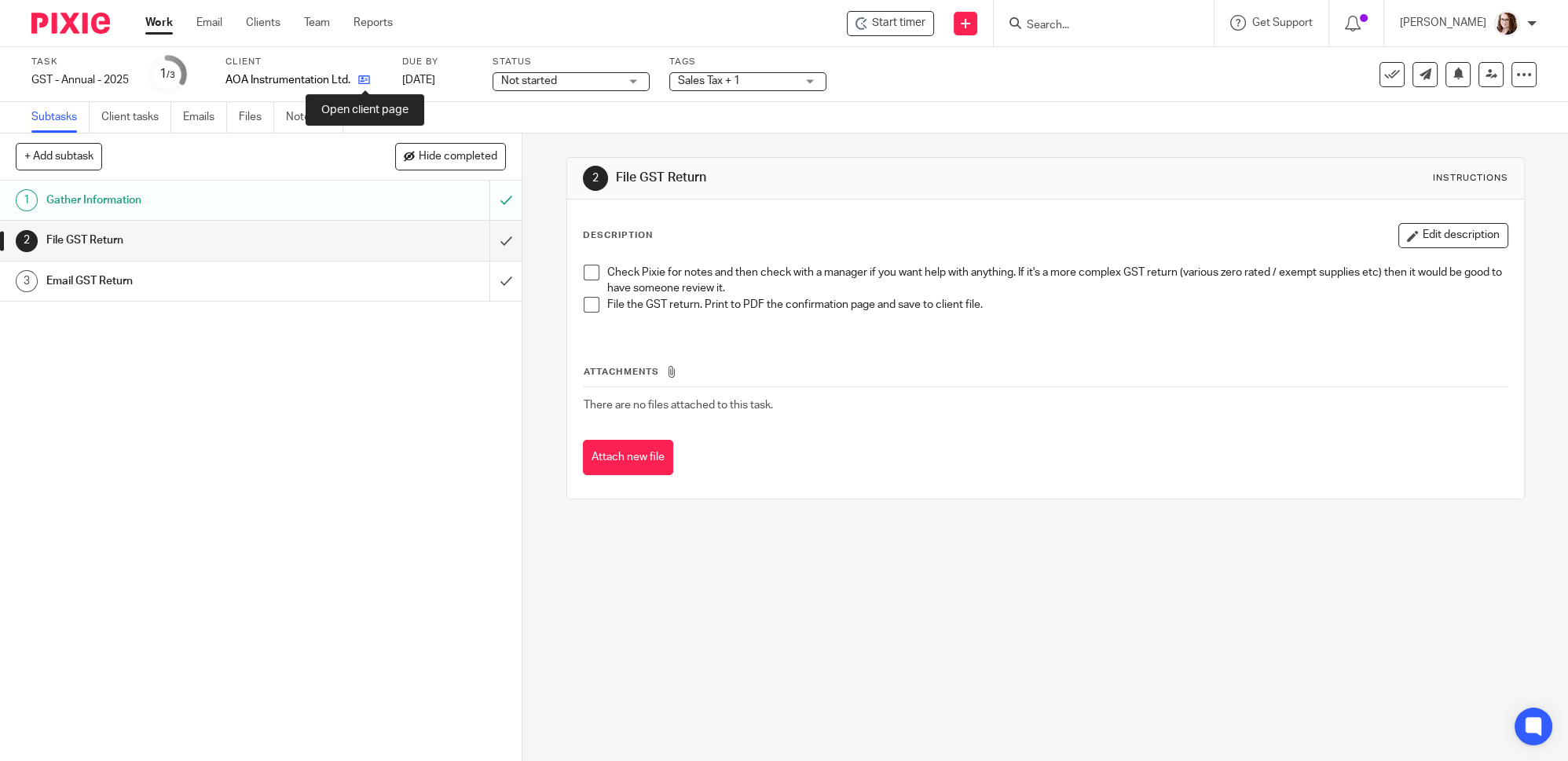
click at [367, 83] on icon at bounding box center [364, 80] width 11 height 11
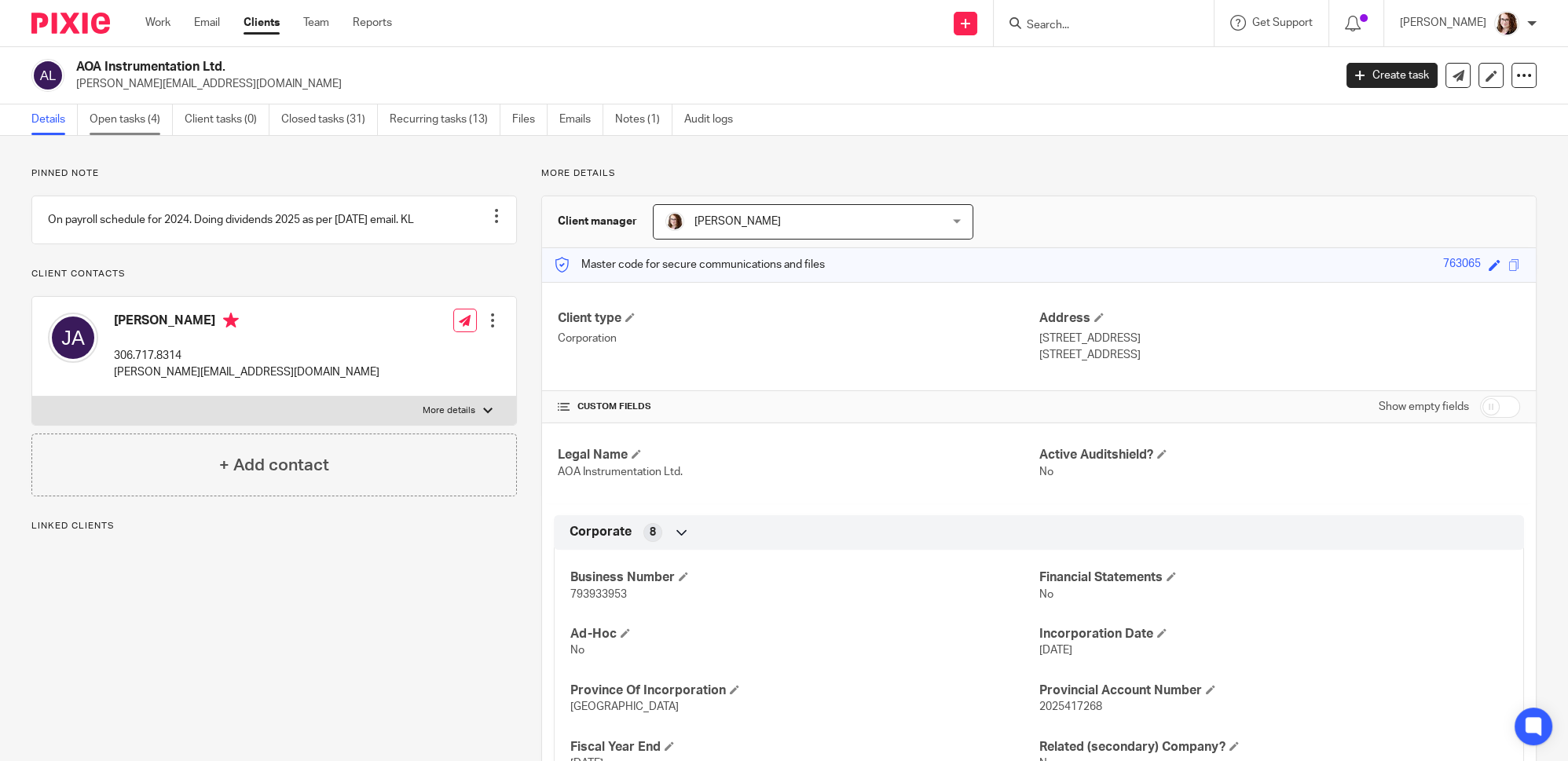
click at [132, 122] on link "Open tasks (4)" at bounding box center [131, 119] width 84 height 30
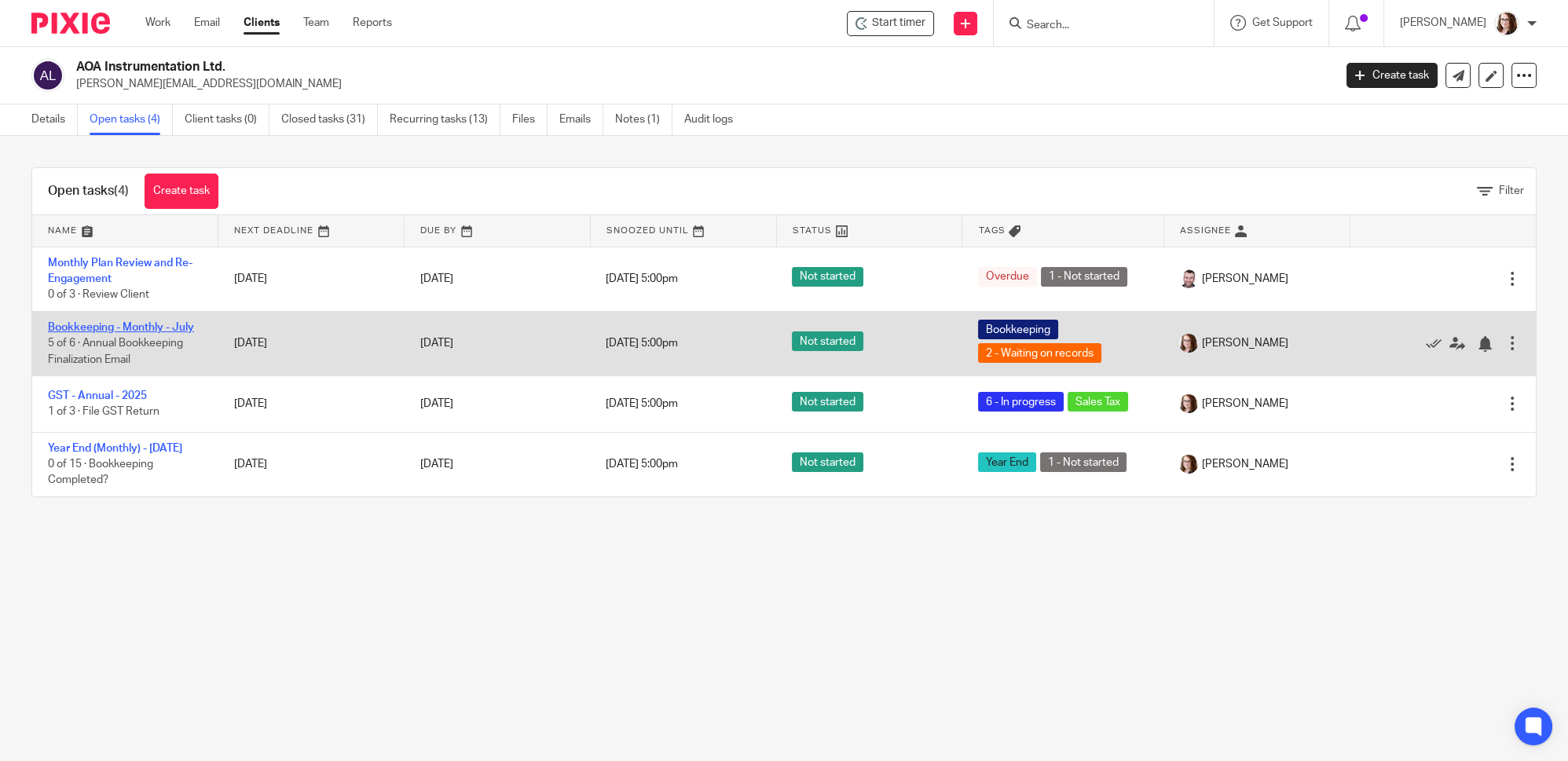
click at [103, 322] on link "Bookkeeping - Monthly - July" at bounding box center [121, 327] width 146 height 11
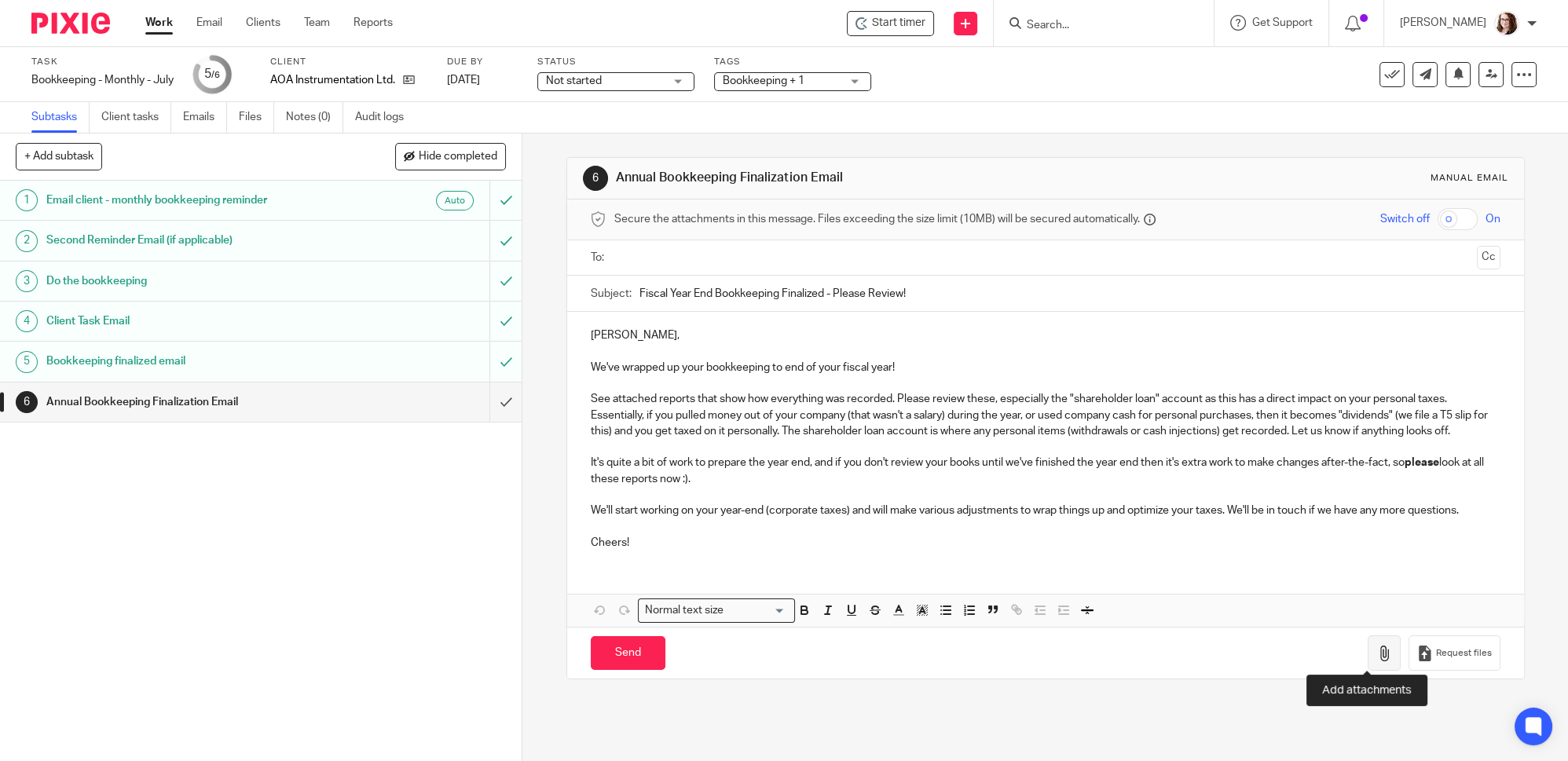
click at [1377, 654] on icon "button" at bounding box center [1384, 654] width 16 height 16
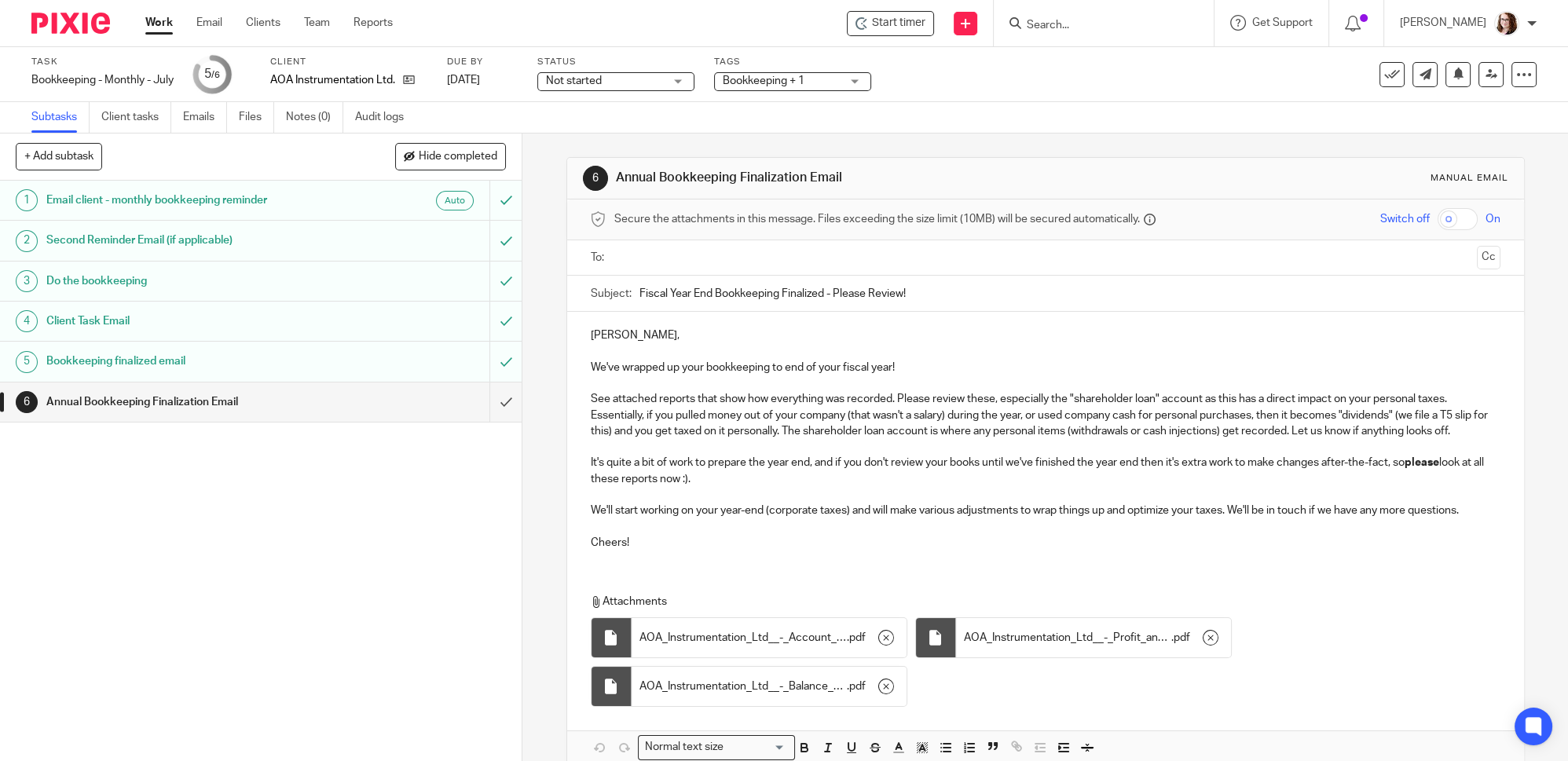
click at [919, 369] on p "We've wrapped up your bookkeeping to end of your fiscal year!" at bounding box center [1045, 367] width 909 height 16
drag, startPoint x: 586, startPoint y: 395, endPoint x: 994, endPoint y: 401, distance: 408.0
click at [994, 401] on p "See attached reports that show how everything was recorded. Please review these…" at bounding box center [1045, 415] width 909 height 48
click at [1479, 429] on p "See attached reports that show how everything was recorded. Please review these…" at bounding box center [1045, 415] width 909 height 48
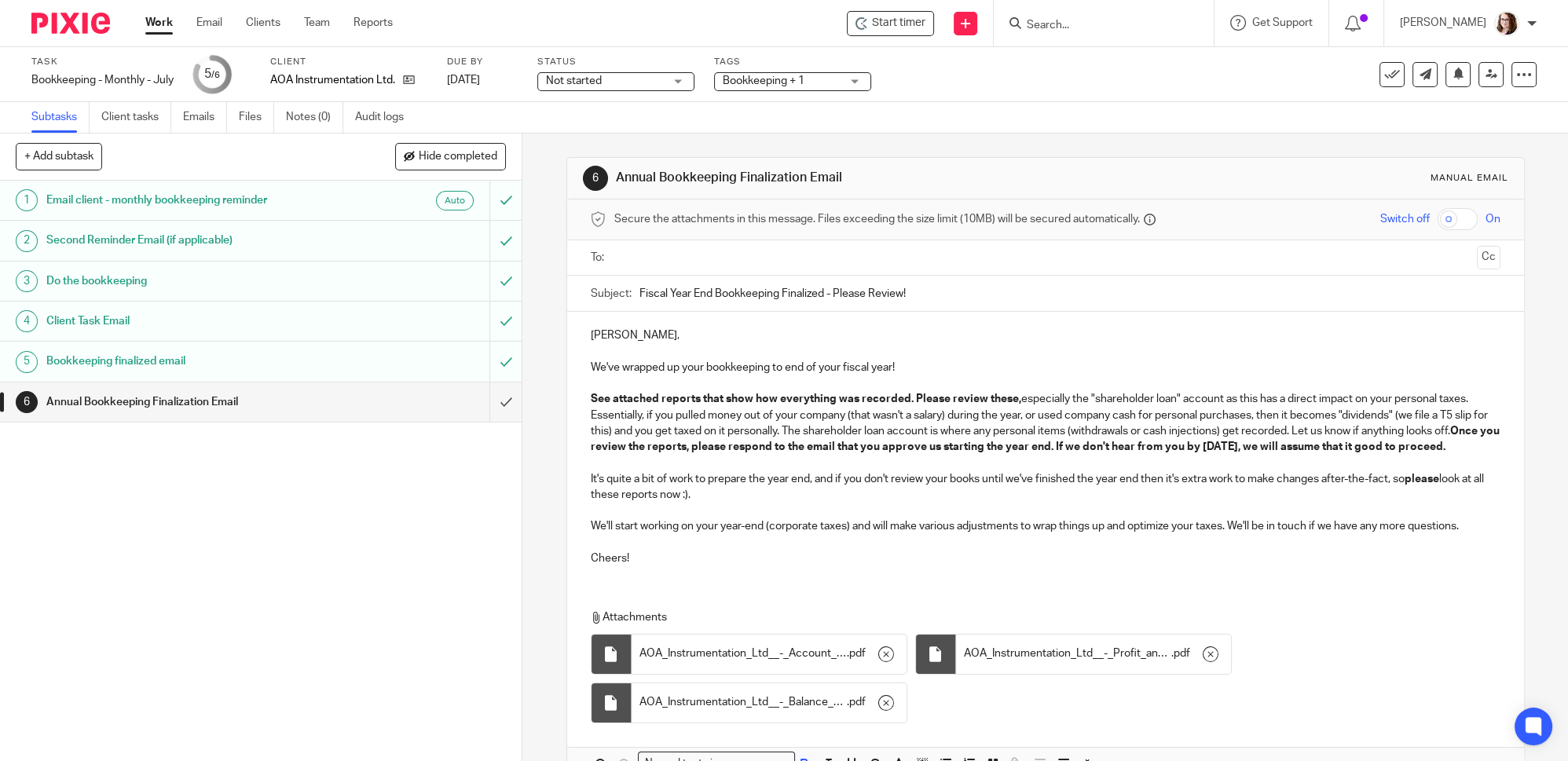
click at [1431, 441] on strong "Once you review the reports, please respond to the email that you approve us st…" at bounding box center [1046, 439] width 911 height 27
click at [784, 504] on p "It's quite a bit of work to prepare the year end, and if you don't review your …" at bounding box center [1045, 487] width 909 height 32
click at [660, 271] on div at bounding box center [1046, 257] width 861 height 35
click at [659, 268] on ul at bounding box center [1046, 258] width 861 height 26
click at [659, 261] on input "text" at bounding box center [1045, 258] width 850 height 18
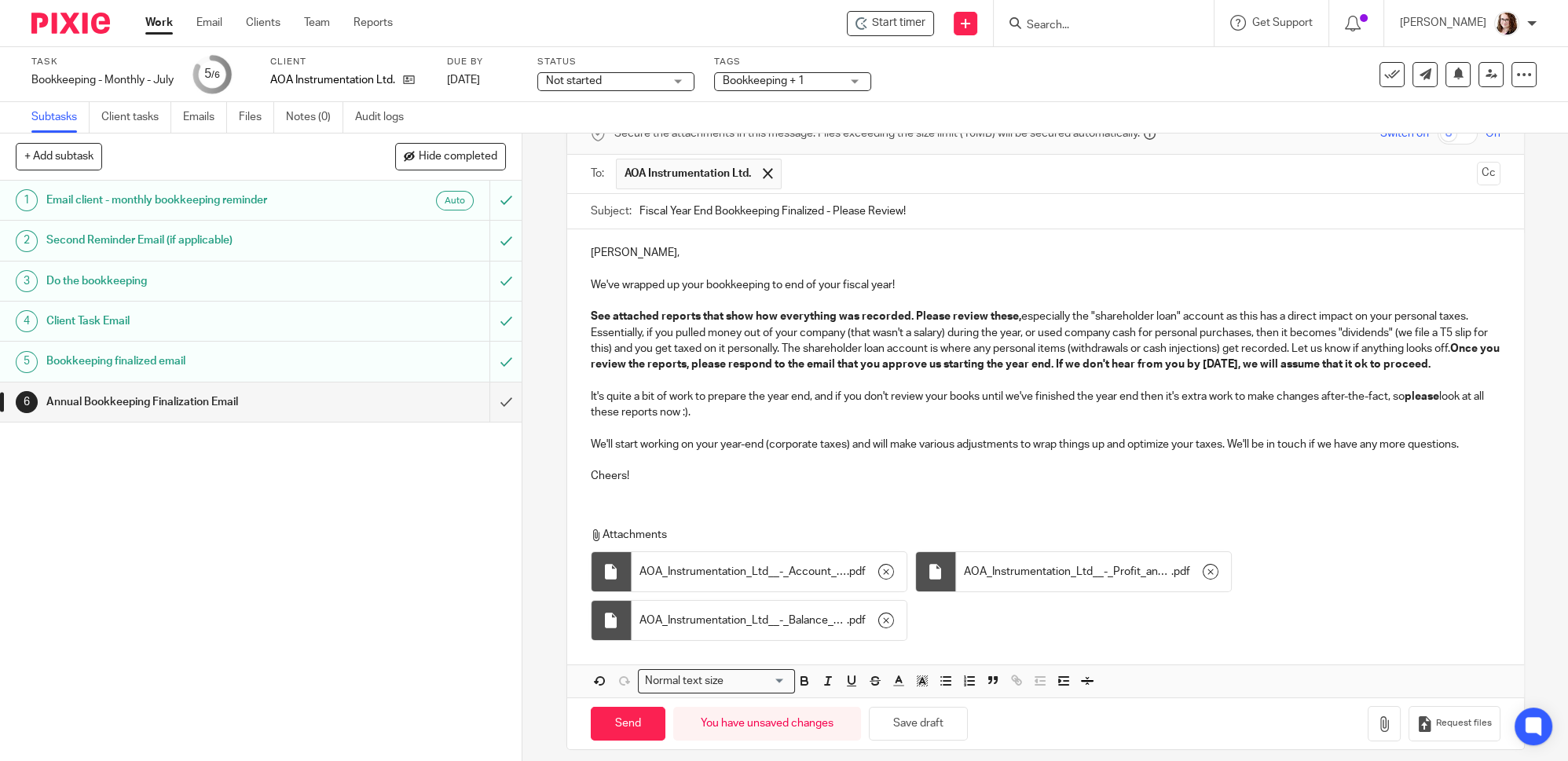
scroll to position [108, 0]
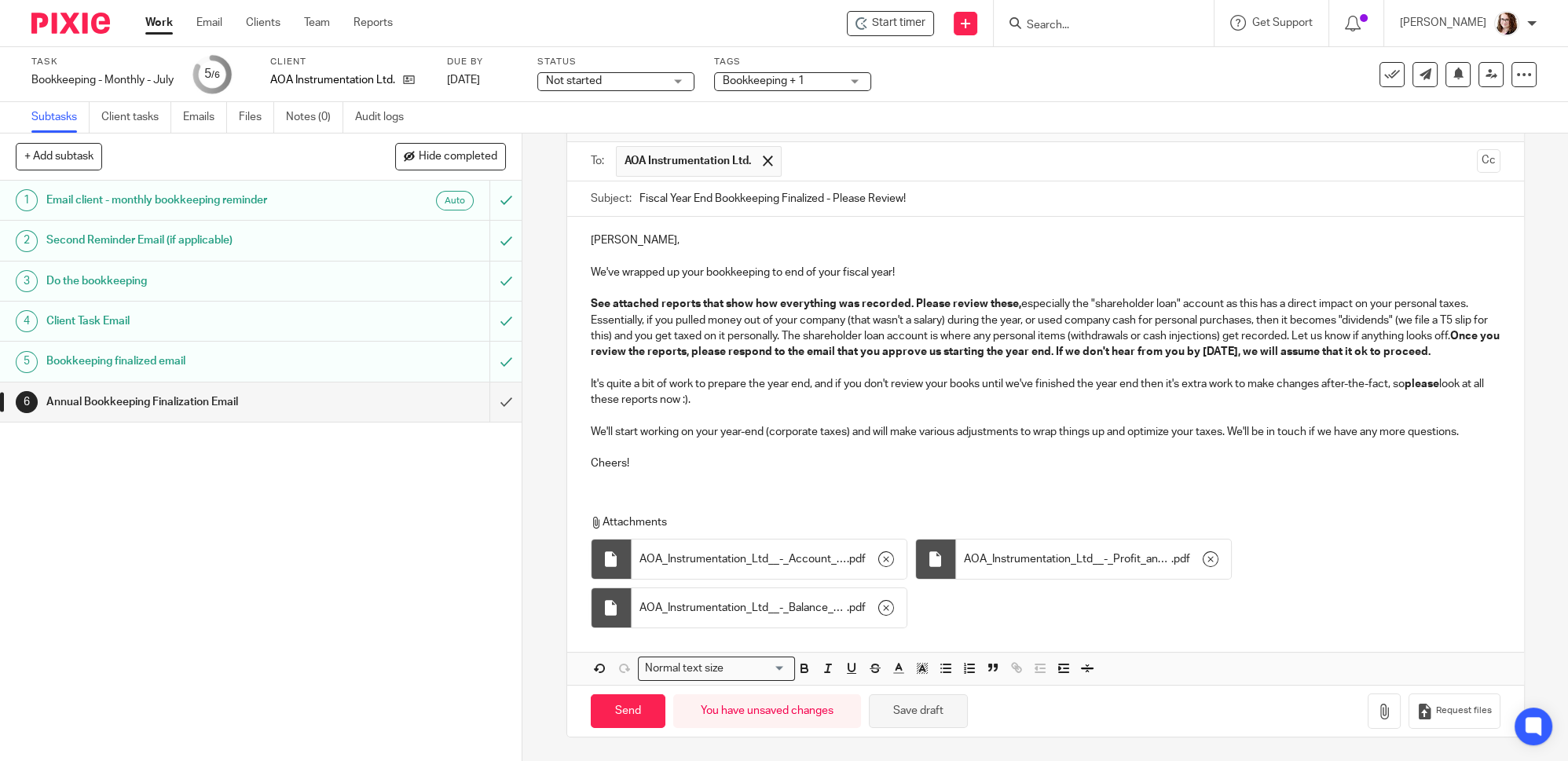
click at [935, 715] on button "Save draft" at bounding box center [918, 711] width 99 height 34
click at [627, 710] on input "Send" at bounding box center [627, 711] width 75 height 34
type input "Sent"
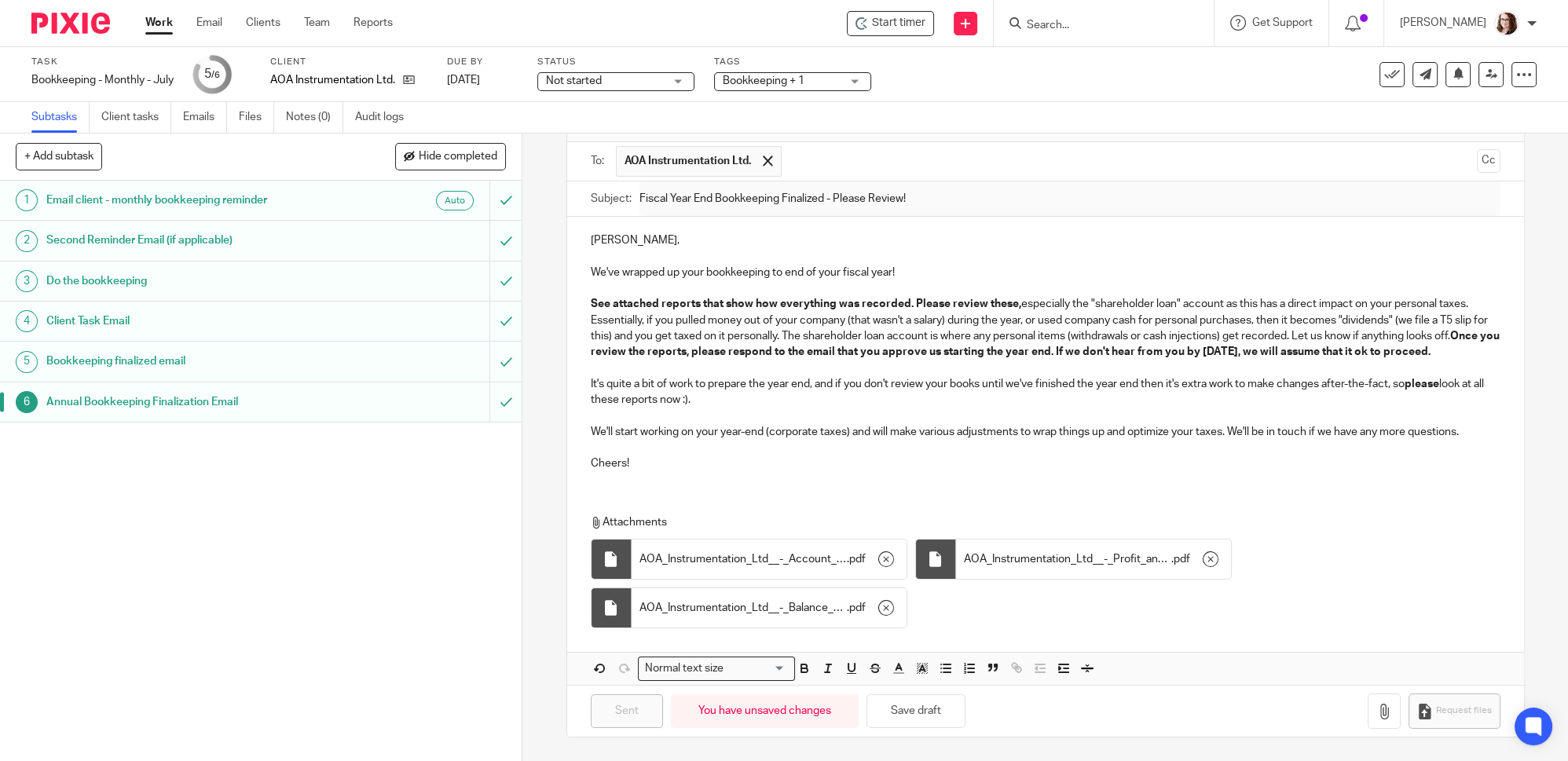
click at [161, 28] on link "Work" at bounding box center [159, 22] width 28 height 16
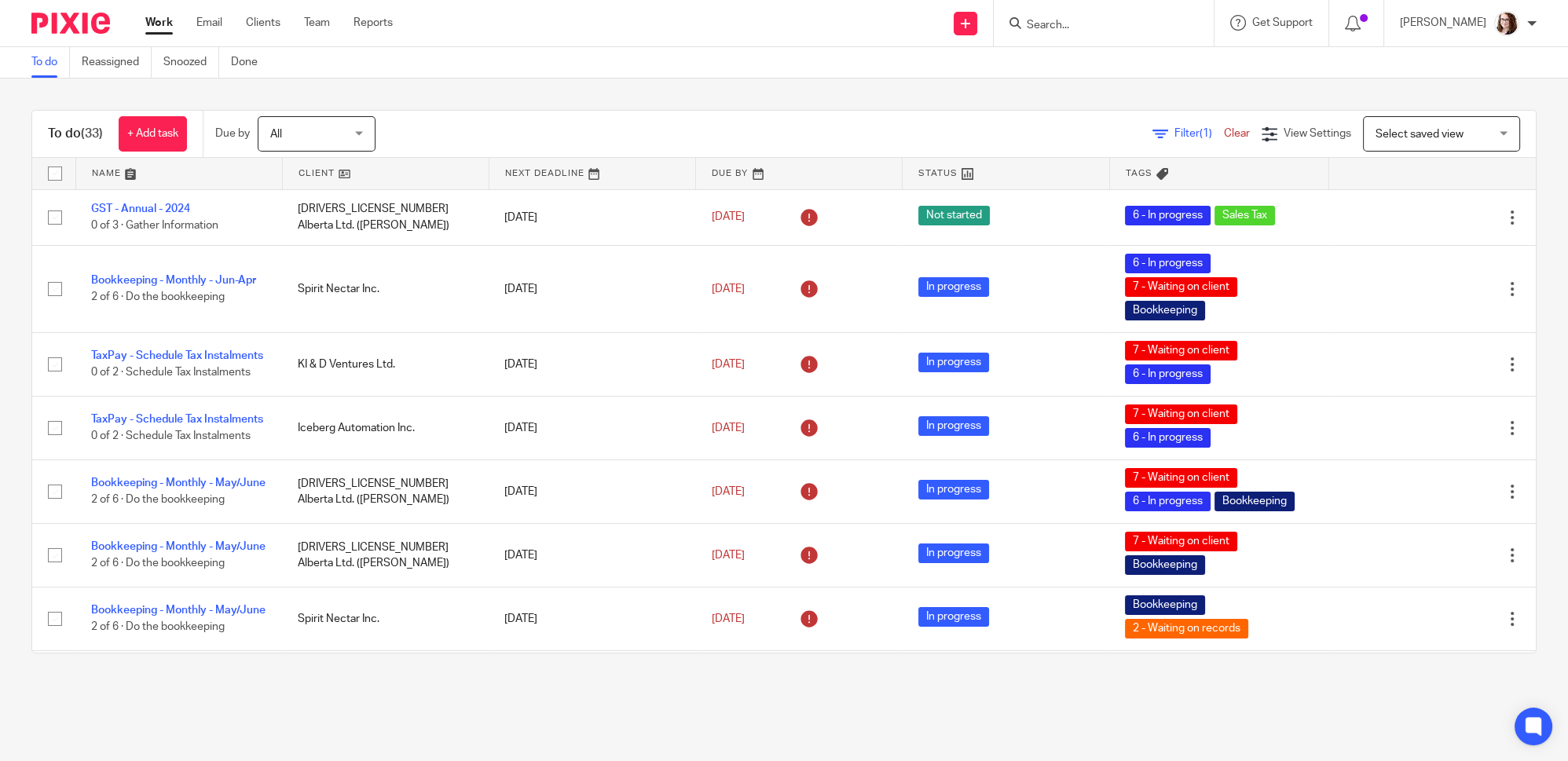
click at [131, 172] on link at bounding box center [179, 174] width 206 height 31
click at [346, 174] on link at bounding box center [385, 174] width 206 height 31
click at [344, 166] on link at bounding box center [385, 174] width 206 height 31
